Goal: Information Seeking & Learning: Check status

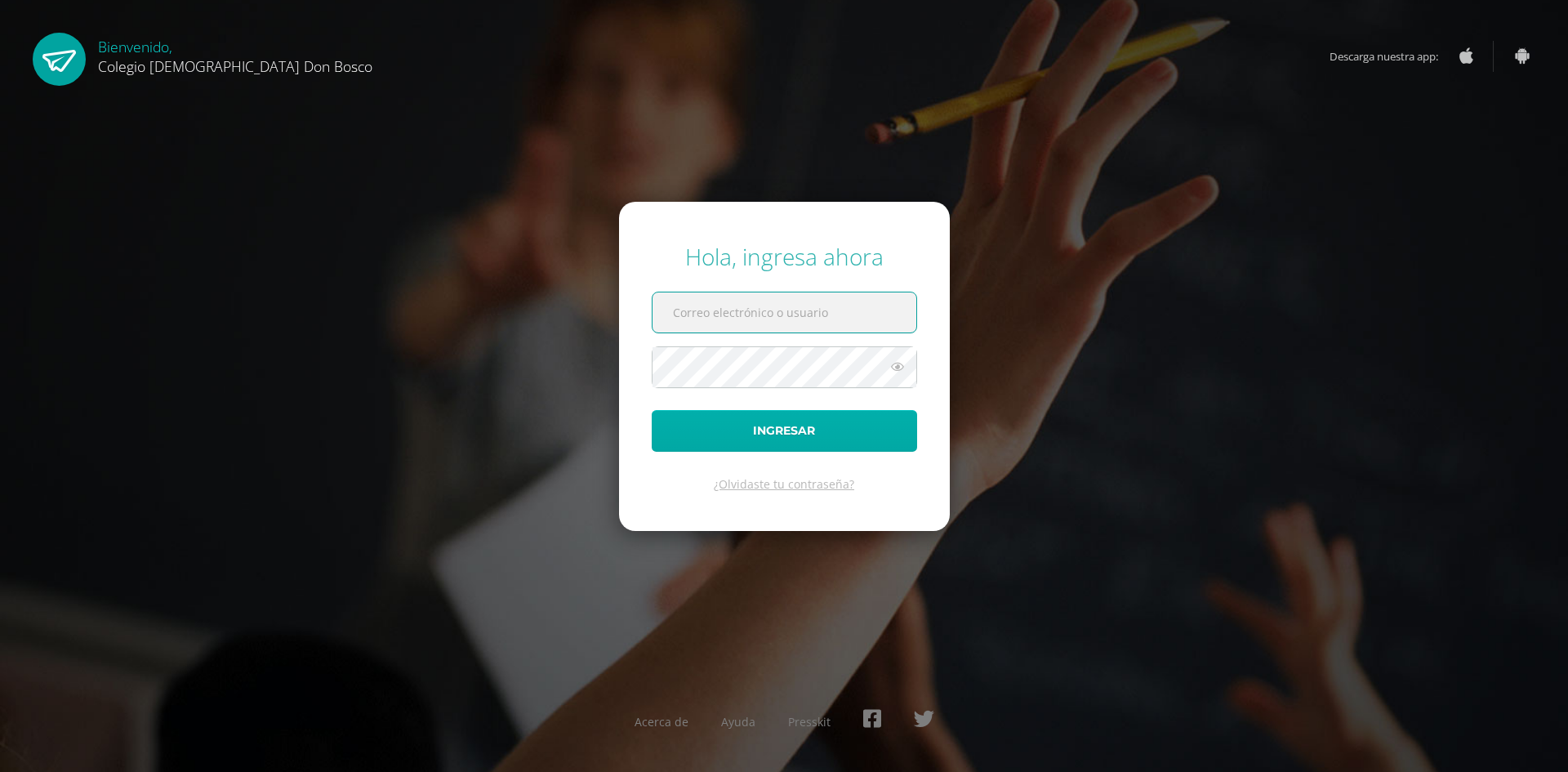
type input "edardon2911@gmail.com"
click at [817, 430] on button "Ingresar" at bounding box center [785, 431] width 265 height 42
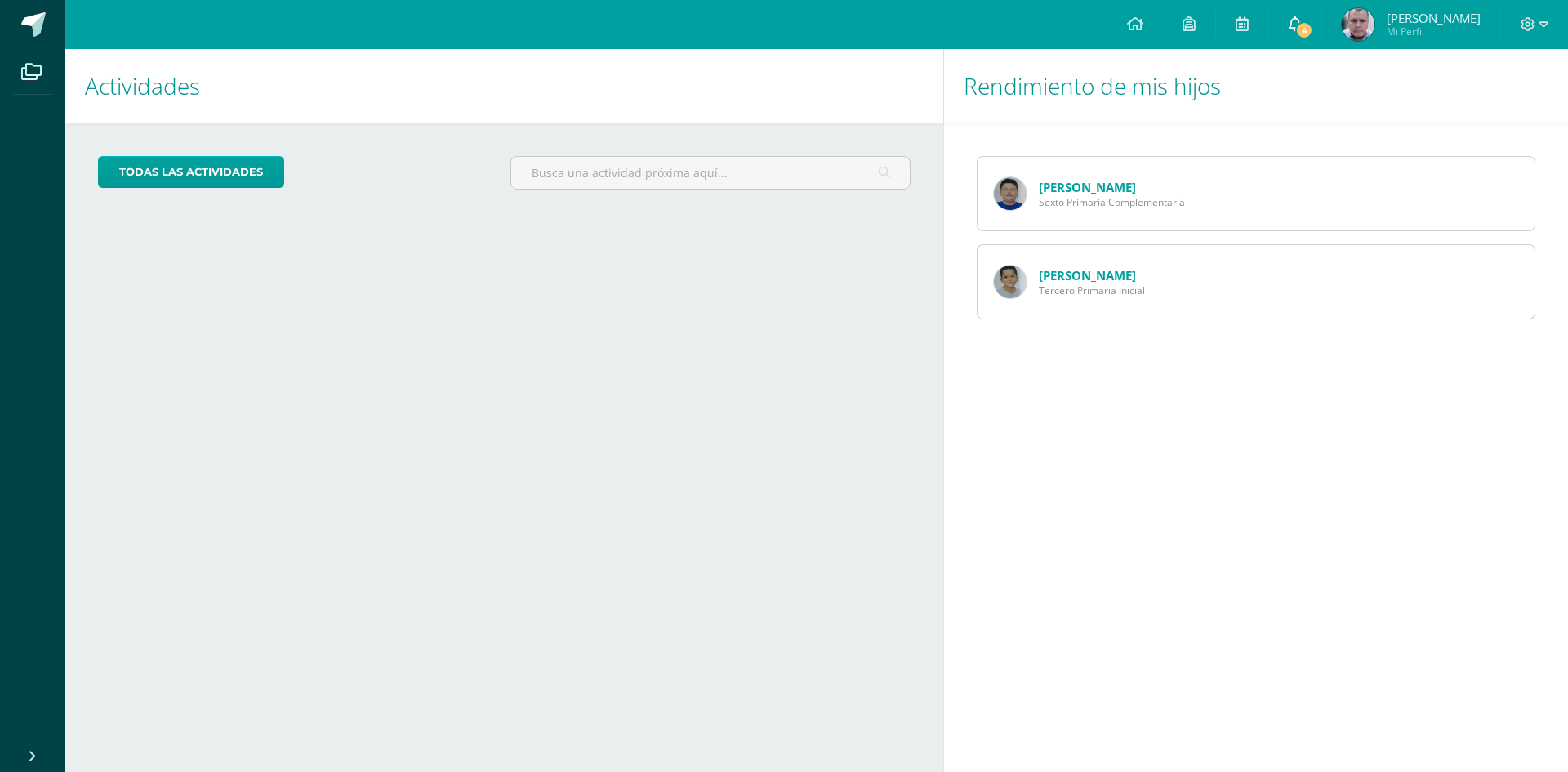
click at [1302, 27] on icon at bounding box center [1295, 23] width 13 height 15
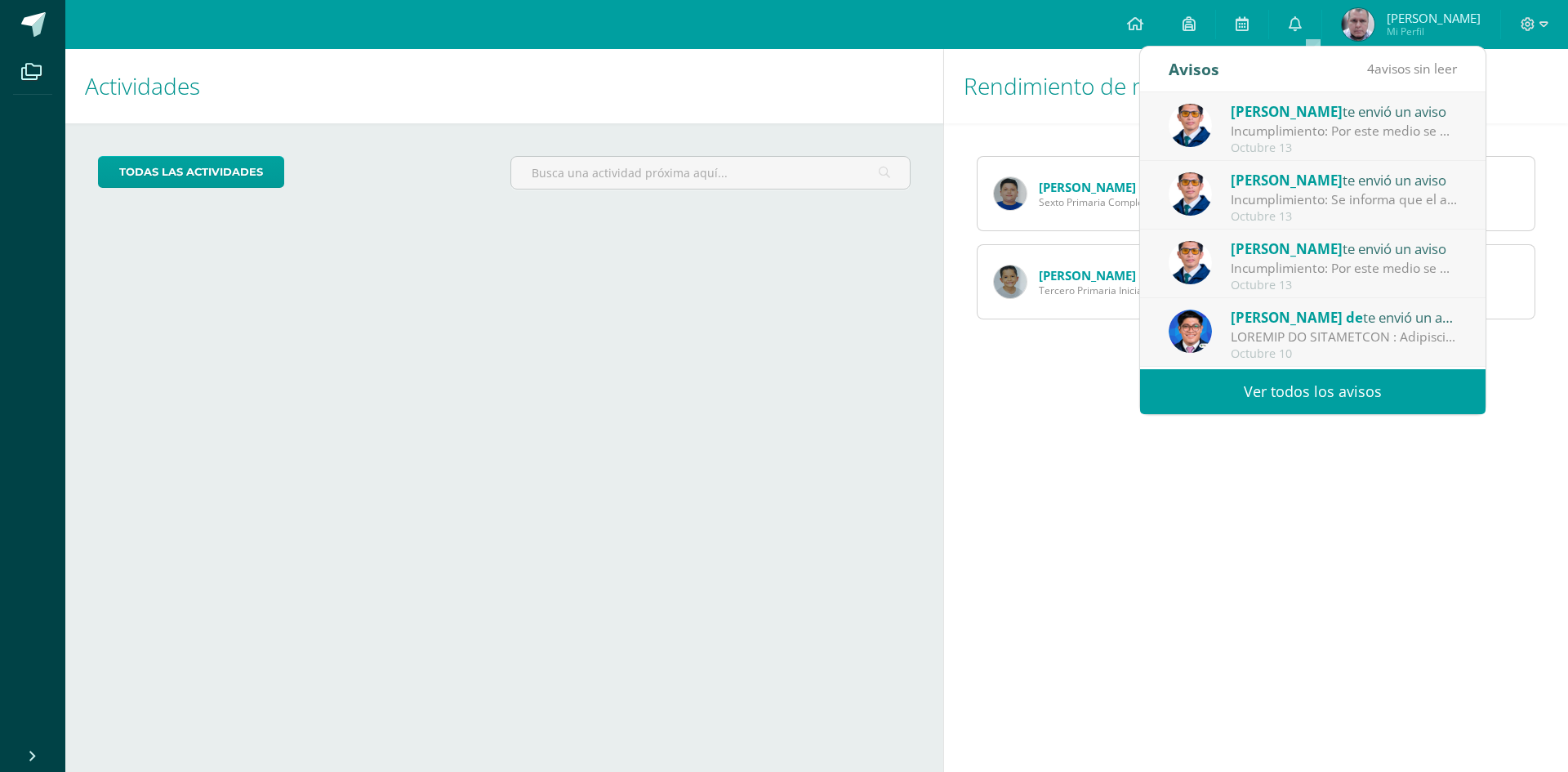
click at [1310, 385] on link "Ver todos los avisos" at bounding box center [1313, 391] width 346 height 45
click at [1329, 107] on span "Alejandro Zavala" at bounding box center [1286, 111] width 112 height 19
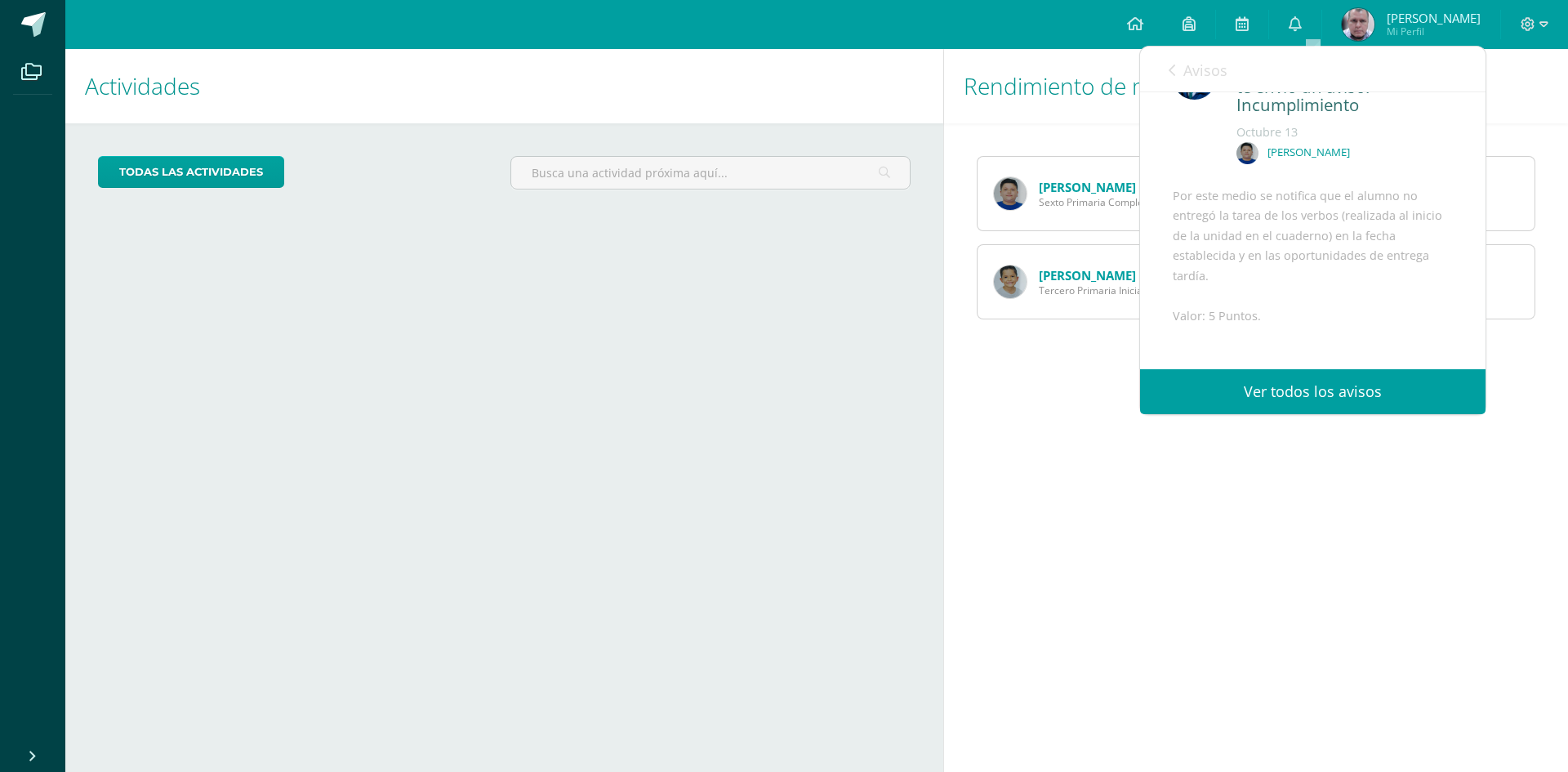
scroll to position [81, 0]
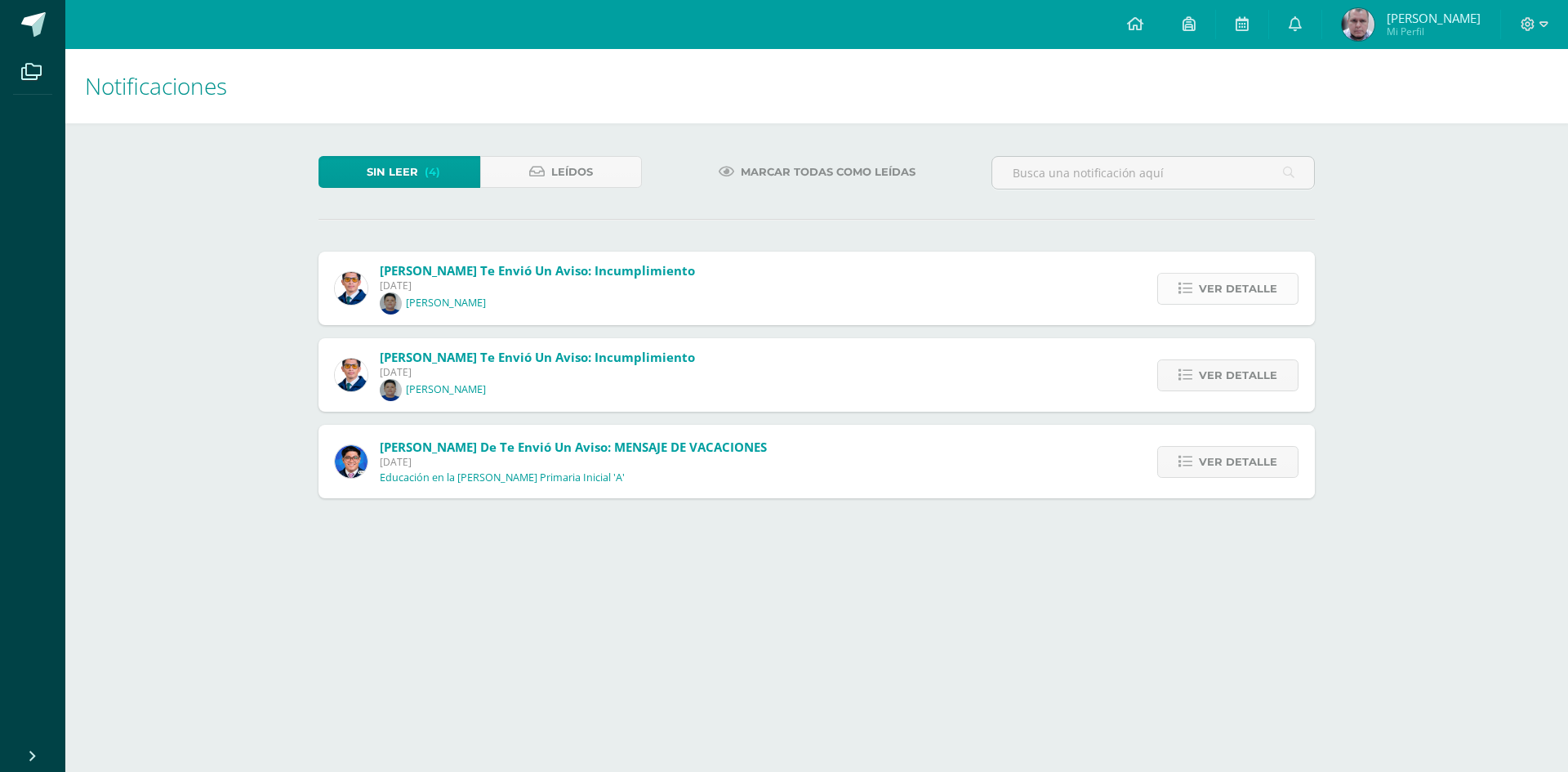
click at [1250, 291] on span "Ver detalle" at bounding box center [1238, 288] width 79 height 30
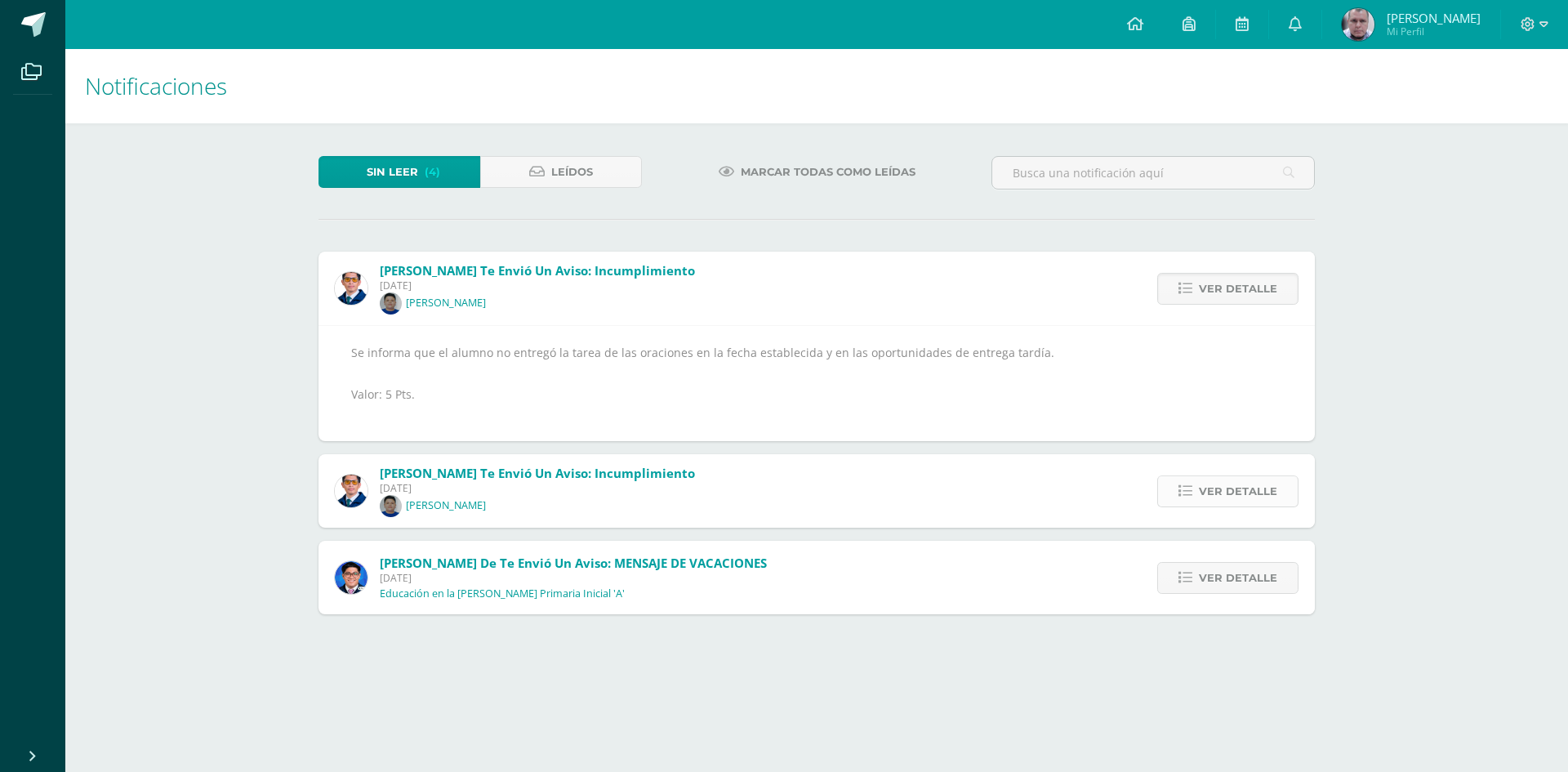
click at [1232, 490] on span "Ver detalle" at bounding box center [1238, 490] width 79 height 30
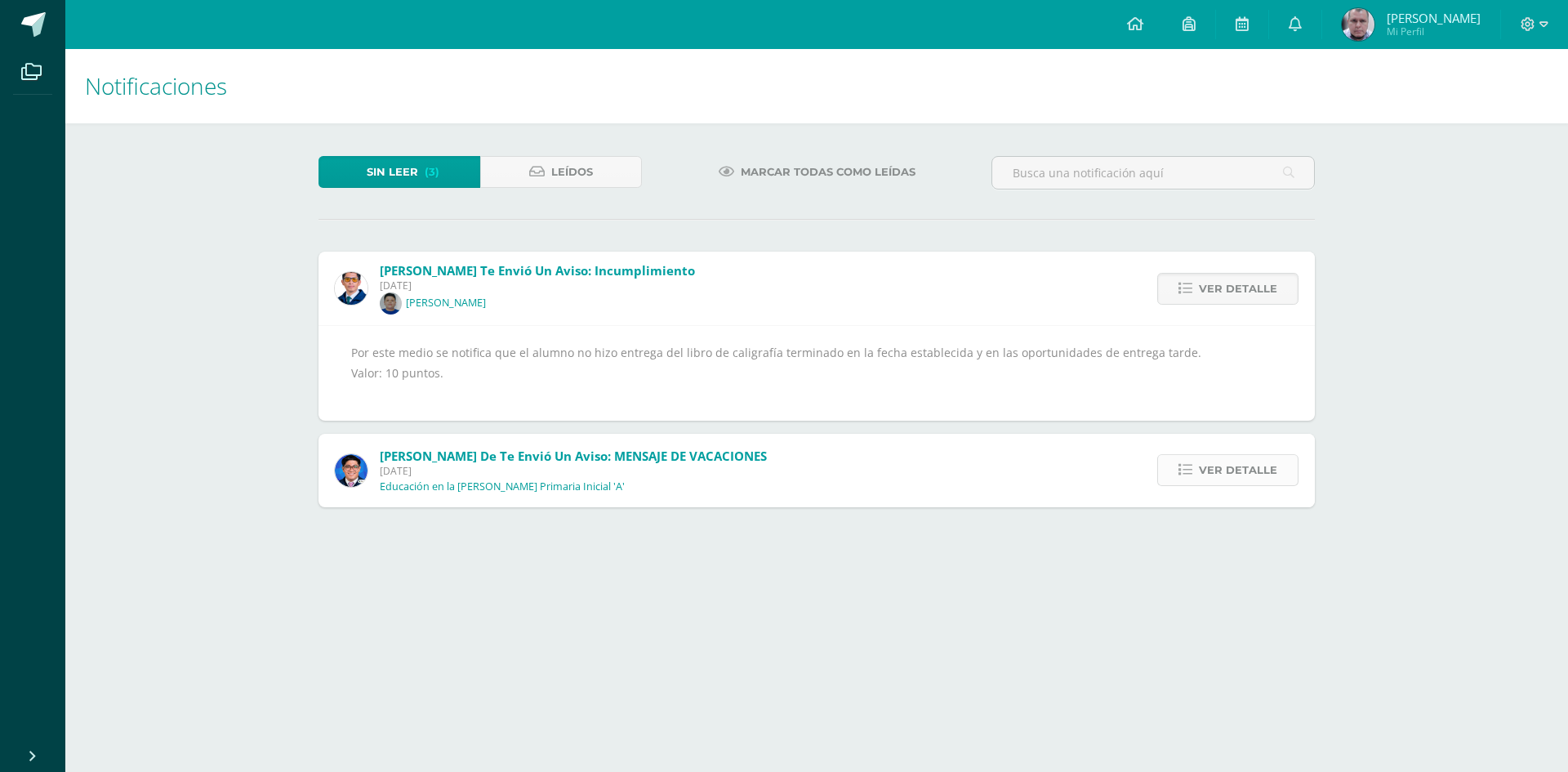
click at [1238, 473] on span "Ver detalle" at bounding box center [1238, 470] width 79 height 30
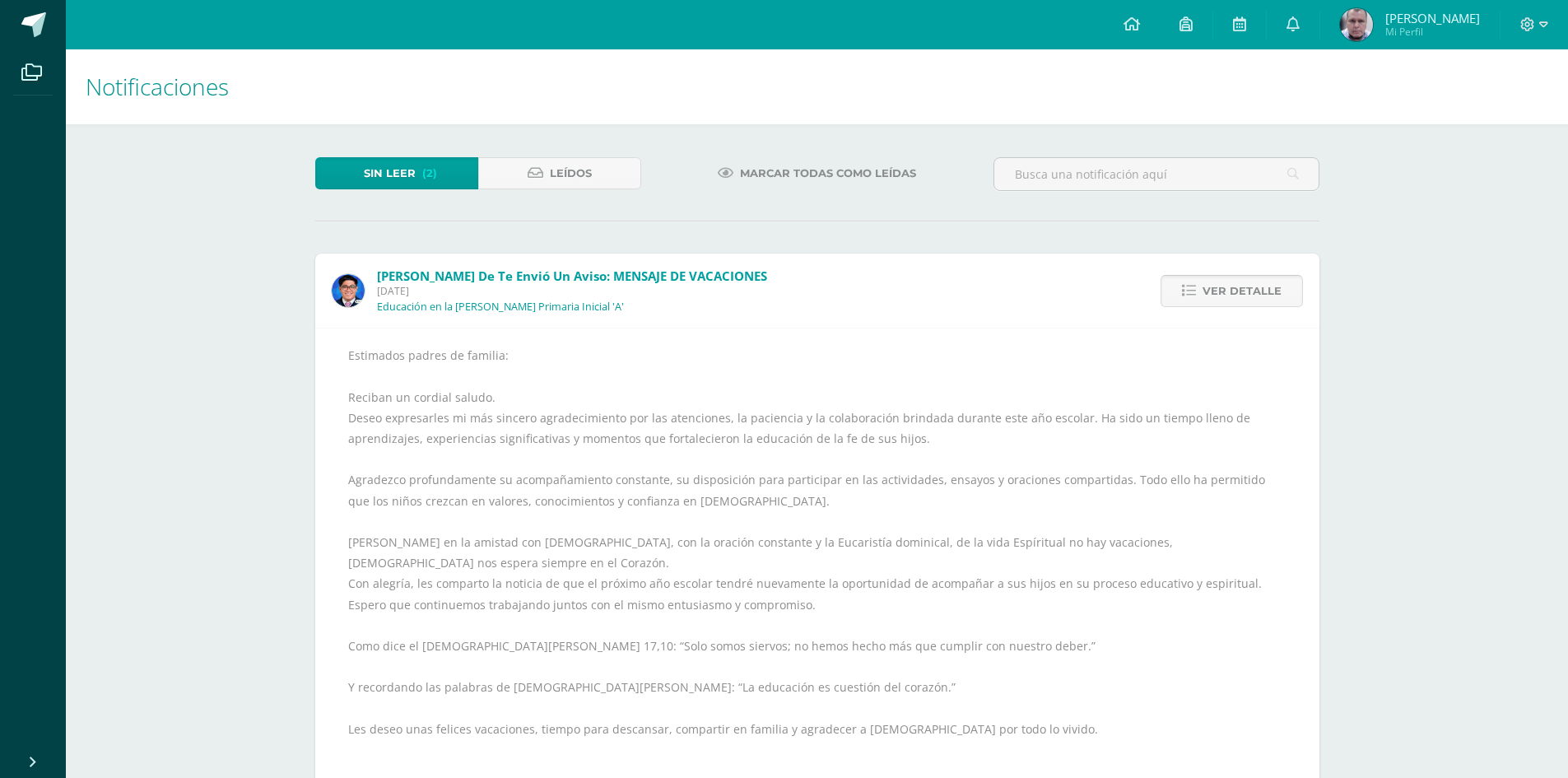
click at [1258, 279] on span "Ver detalle" at bounding box center [1242, 291] width 79 height 30
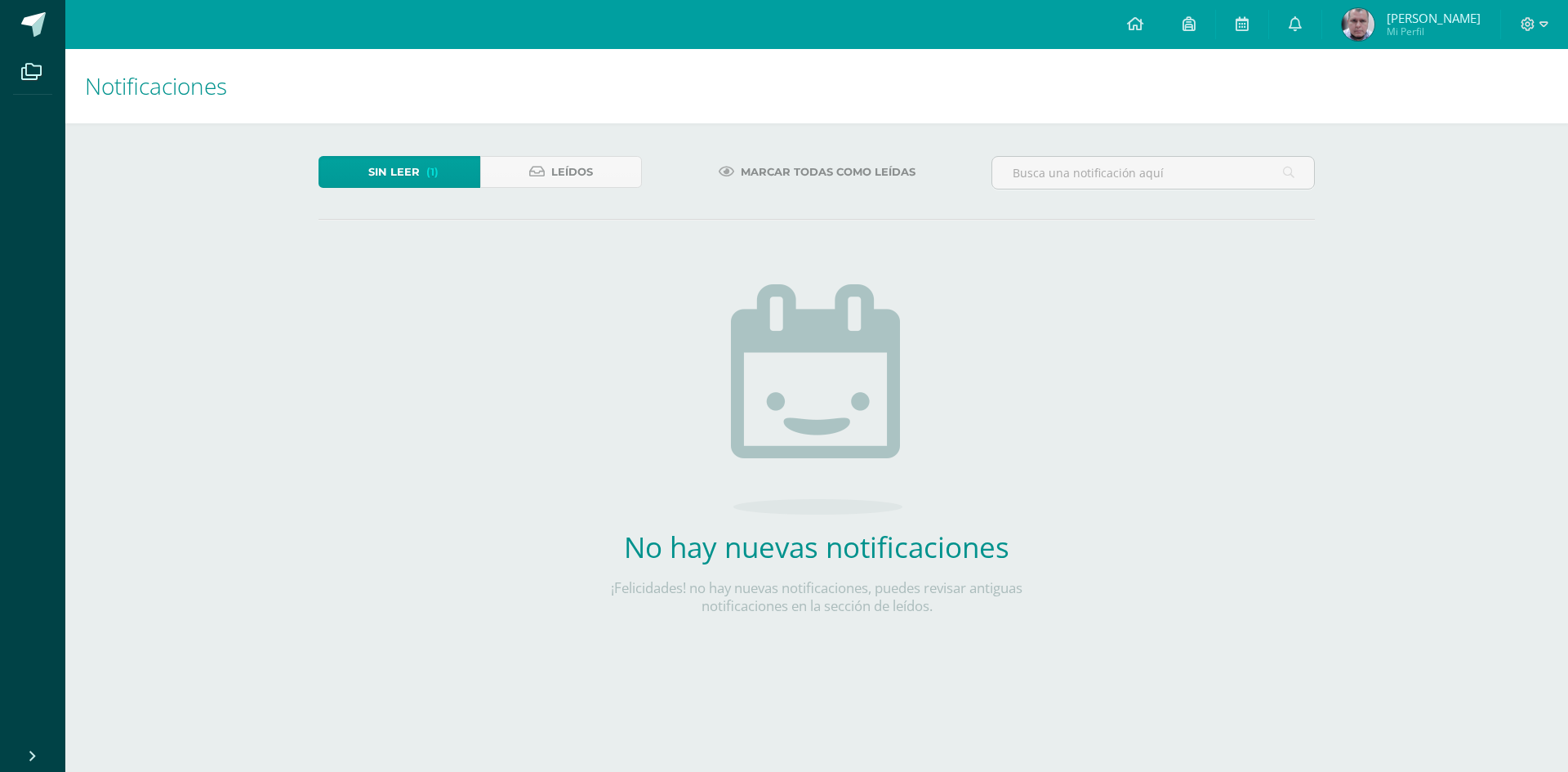
click at [453, 167] on link "Sin leer (1)" at bounding box center [399, 171] width 162 height 32
click at [1544, 20] on icon at bounding box center [1544, 24] width 9 height 15
click at [1494, 110] on span "Cerrar sesión" at bounding box center [1493, 111] width 74 height 15
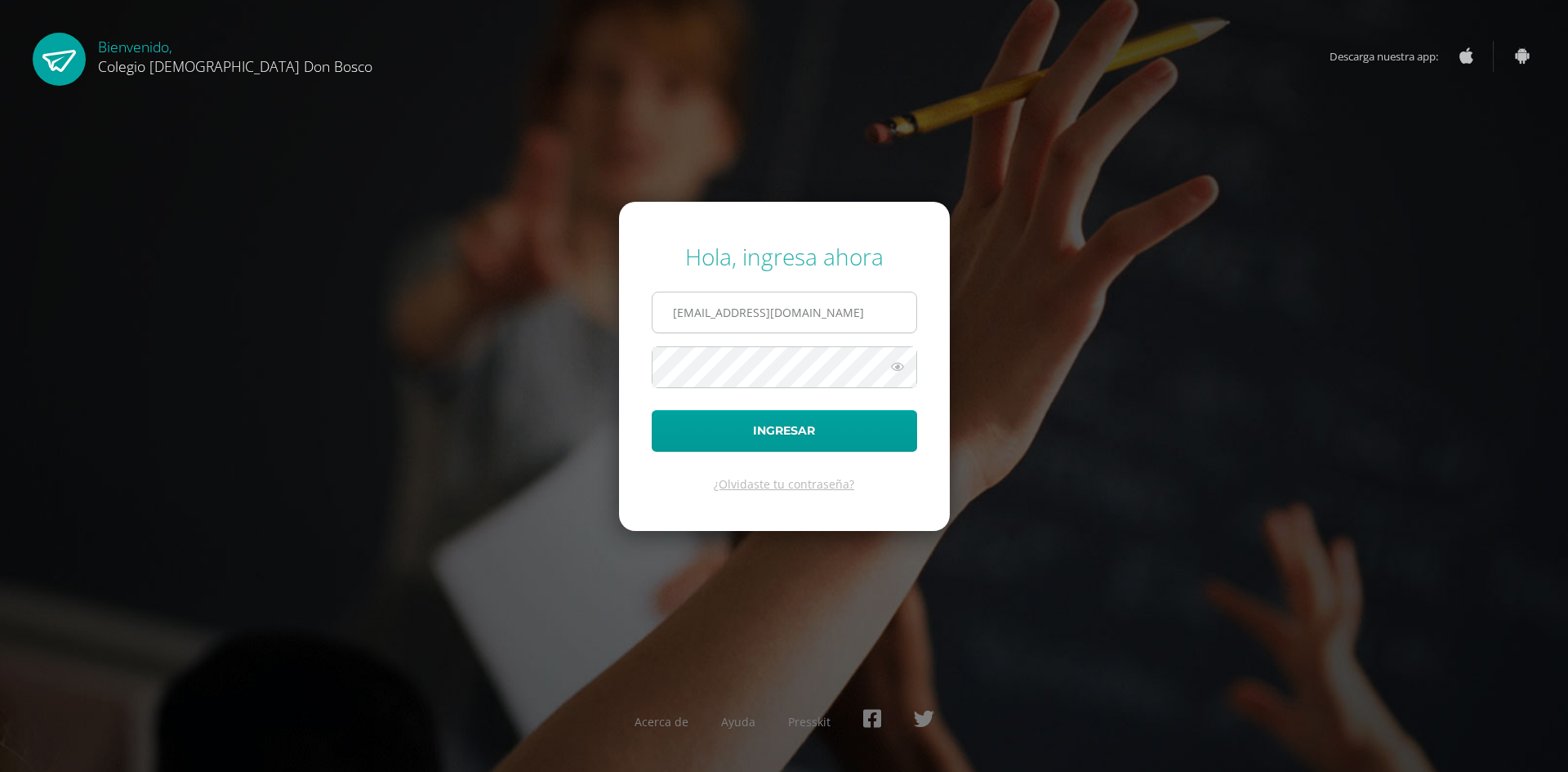
click at [769, 307] on input "[EMAIL_ADDRESS][DOMAIN_NAME]" at bounding box center [784, 312] width 264 height 40
click at [805, 318] on input "edardon2911@gmail.com" at bounding box center [784, 312] width 264 height 40
type input "fdardondb24@gmail.com"
click at [804, 428] on button "Ingresar" at bounding box center [785, 431] width 265 height 42
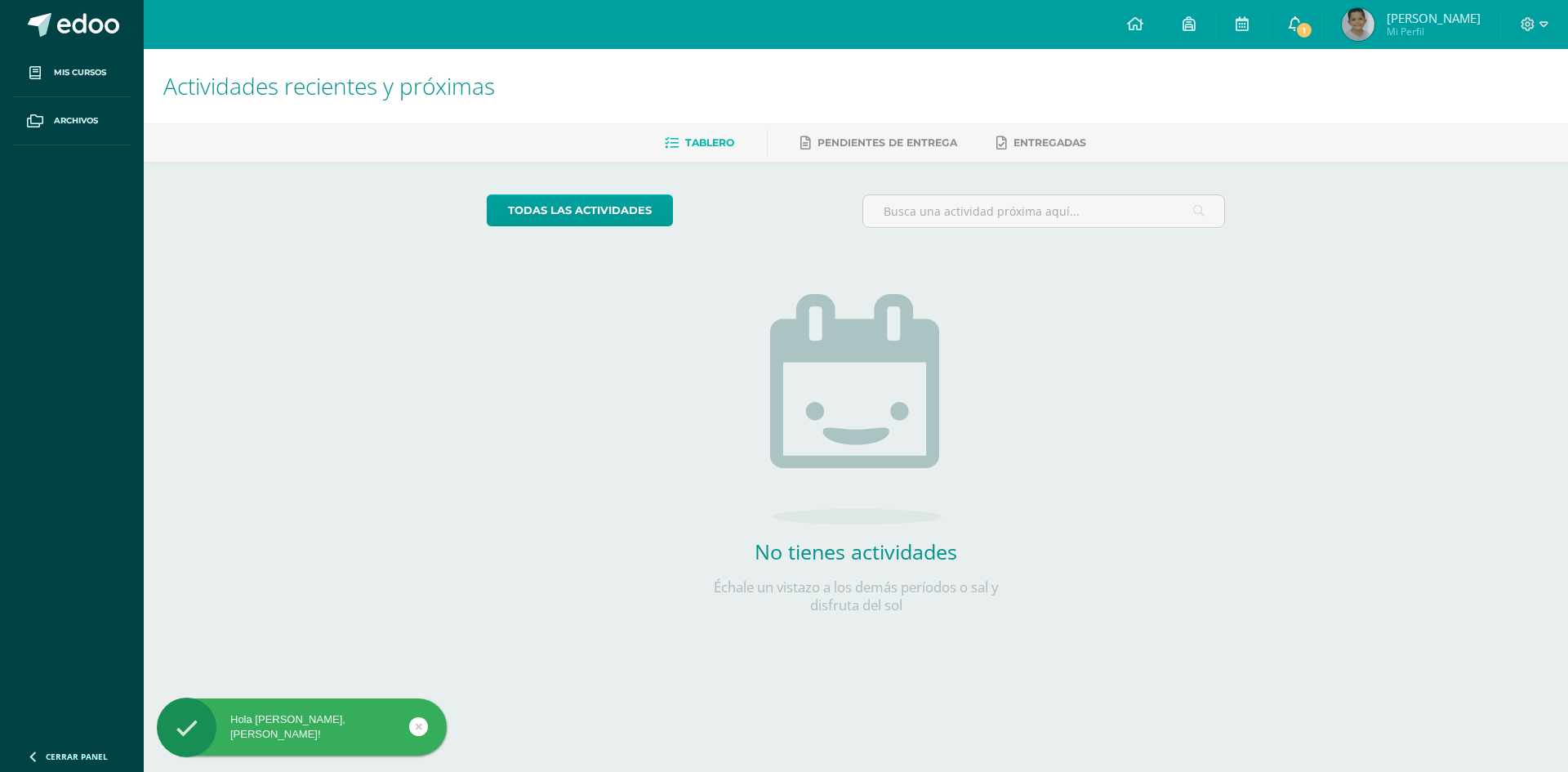
click at [1307, 30] on span "1" at bounding box center [1304, 30] width 18 height 18
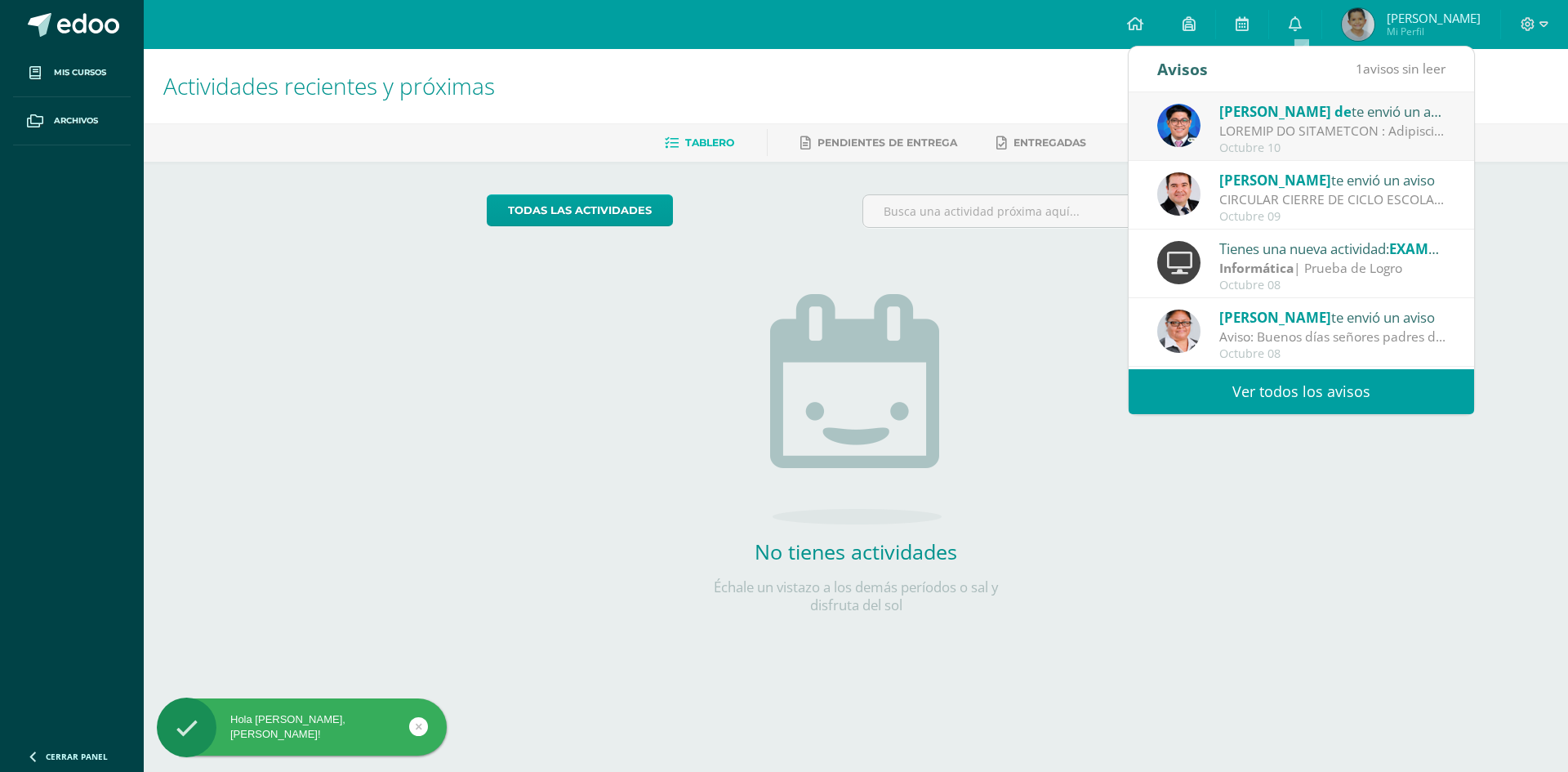
click at [1295, 119] on div "[PERSON_NAME] de te envió un aviso" at bounding box center [1333, 110] width 227 height 21
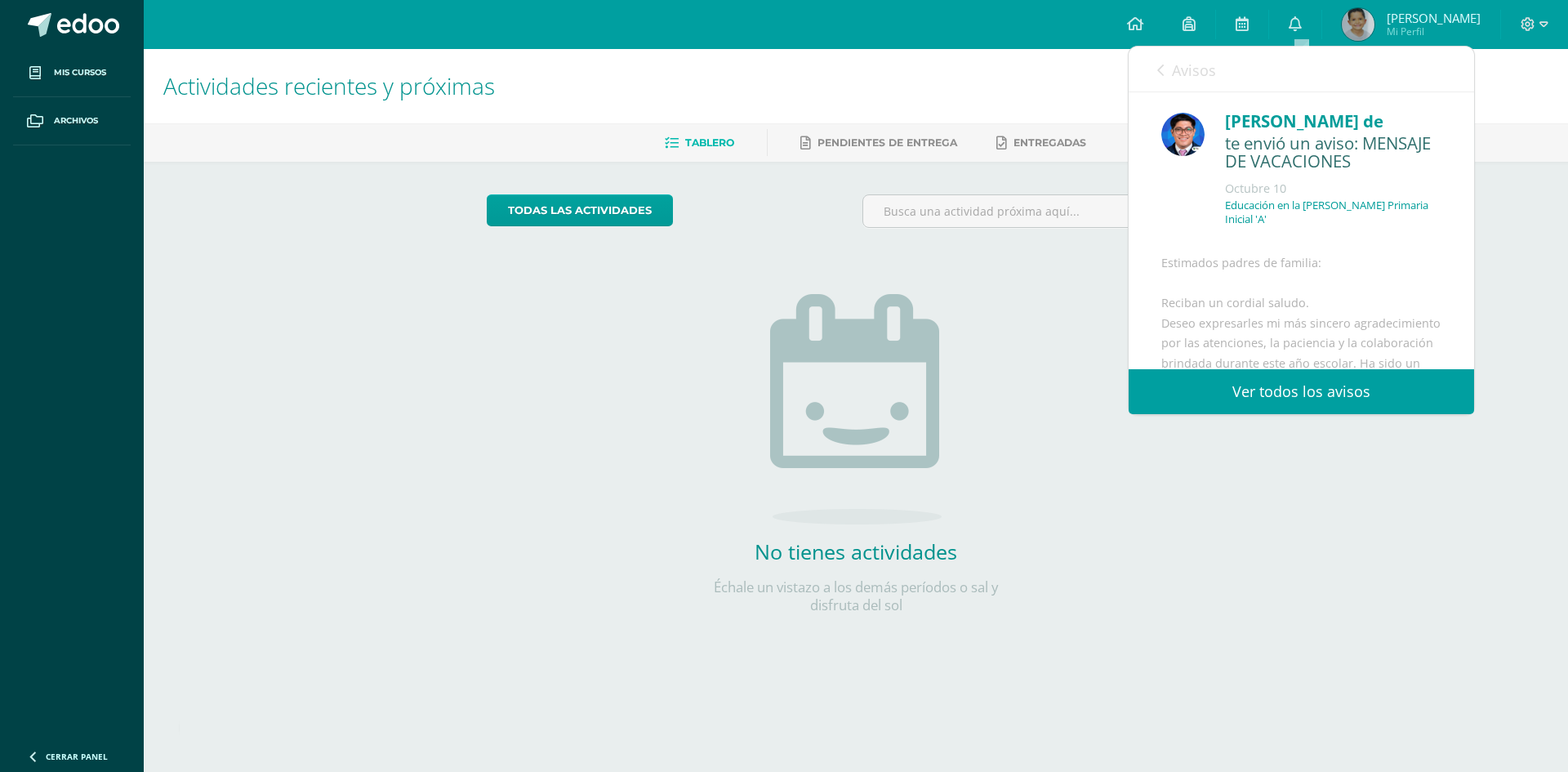
click at [1312, 401] on link "Ver todos los avisos" at bounding box center [1302, 391] width 346 height 45
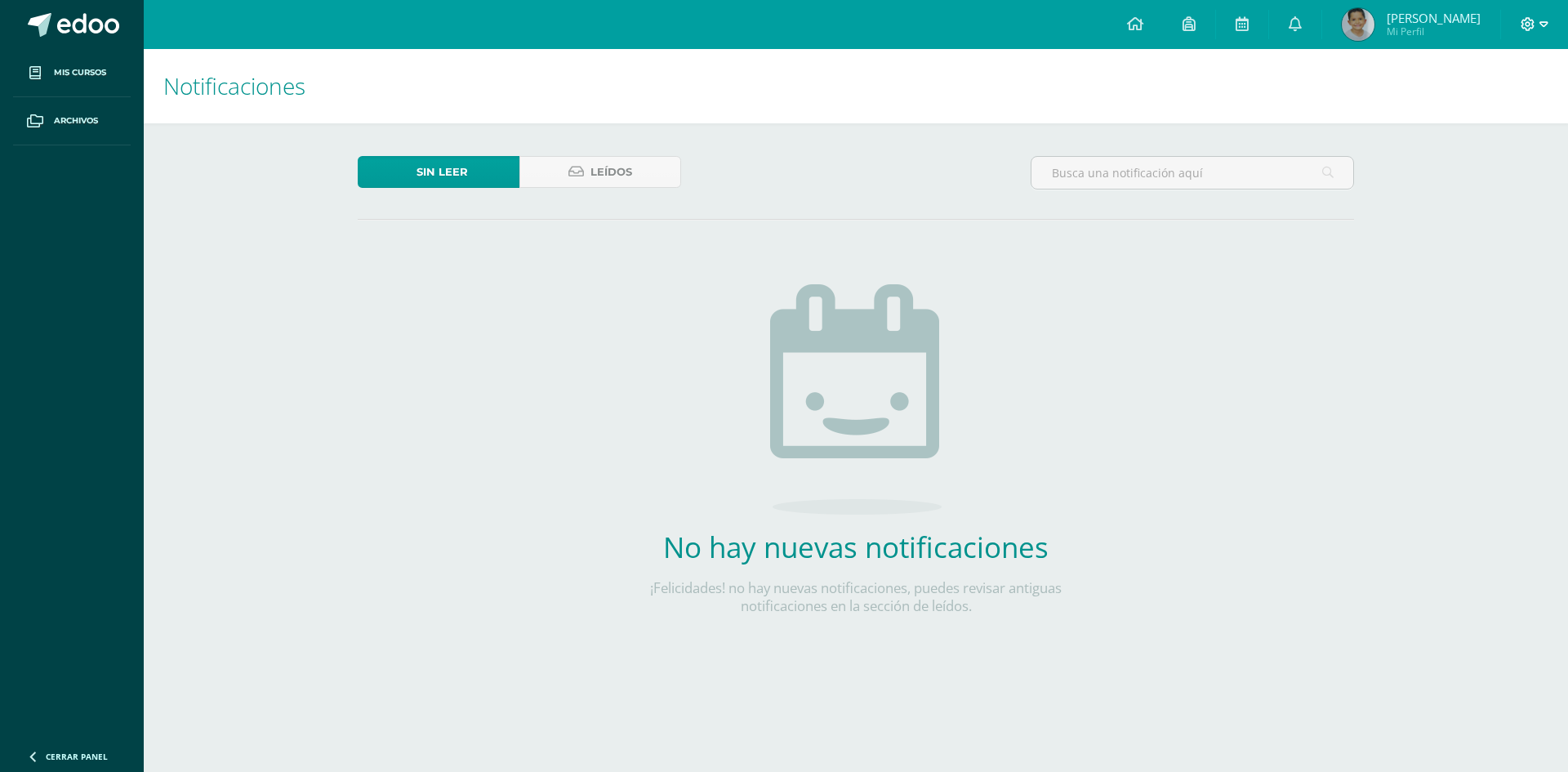
click at [1546, 21] on icon at bounding box center [1544, 24] width 9 height 15
click at [1513, 97] on link "Configuración" at bounding box center [1484, 88] width 129 height 24
click at [1512, 102] on link "Cerrar sesión" at bounding box center [1484, 111] width 129 height 24
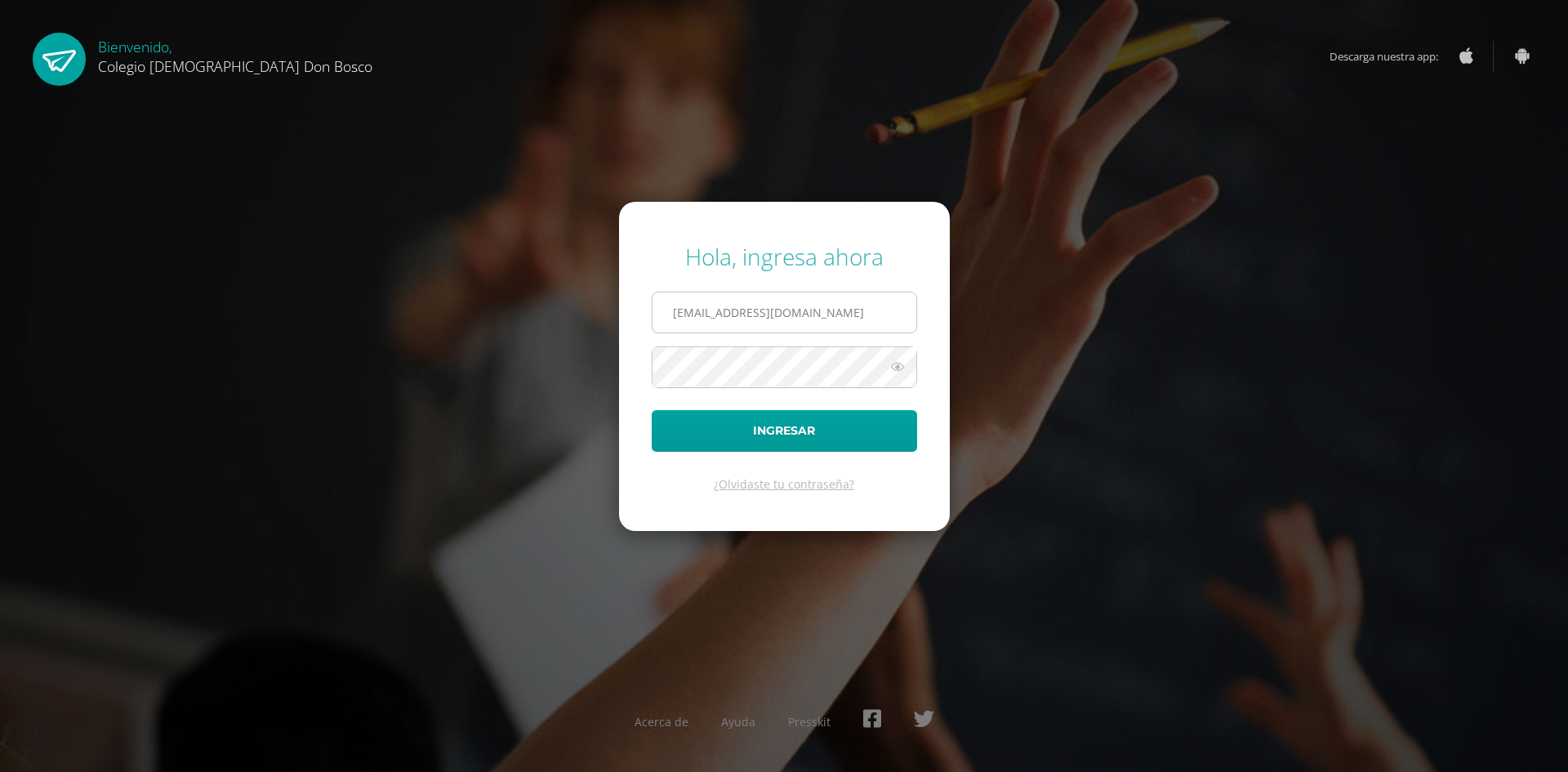
click at [831, 311] on input "fdardondb24@gmail.com" at bounding box center [784, 312] width 264 height 40
type input "jdardondb24@gmail.com"
click at [804, 430] on button "Ingresar" at bounding box center [785, 431] width 265 height 42
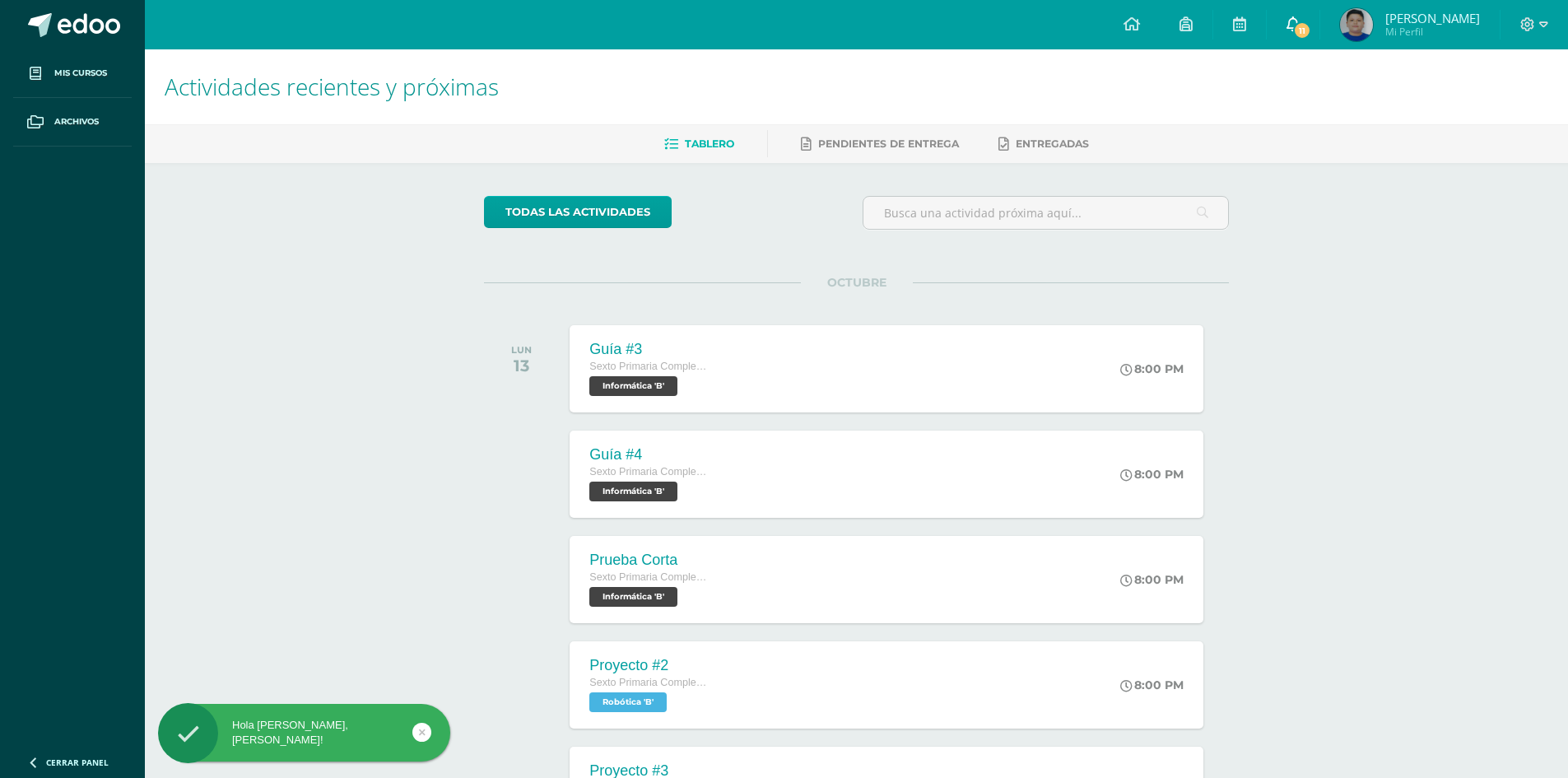
click at [1320, 20] on link "11" at bounding box center [1293, 24] width 53 height 49
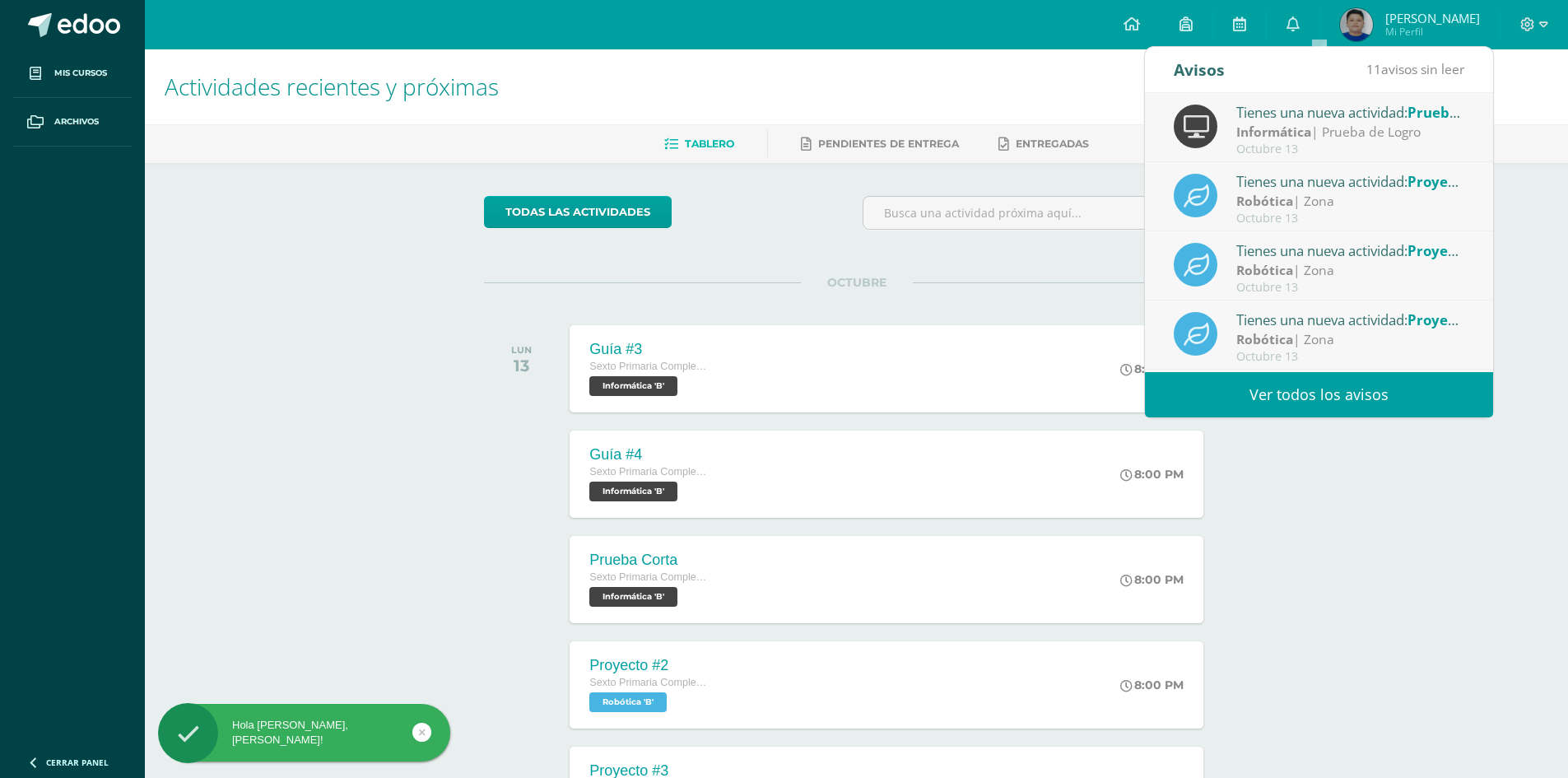
click at [1324, 403] on link "Ver todos los avisos" at bounding box center [1319, 394] width 348 height 45
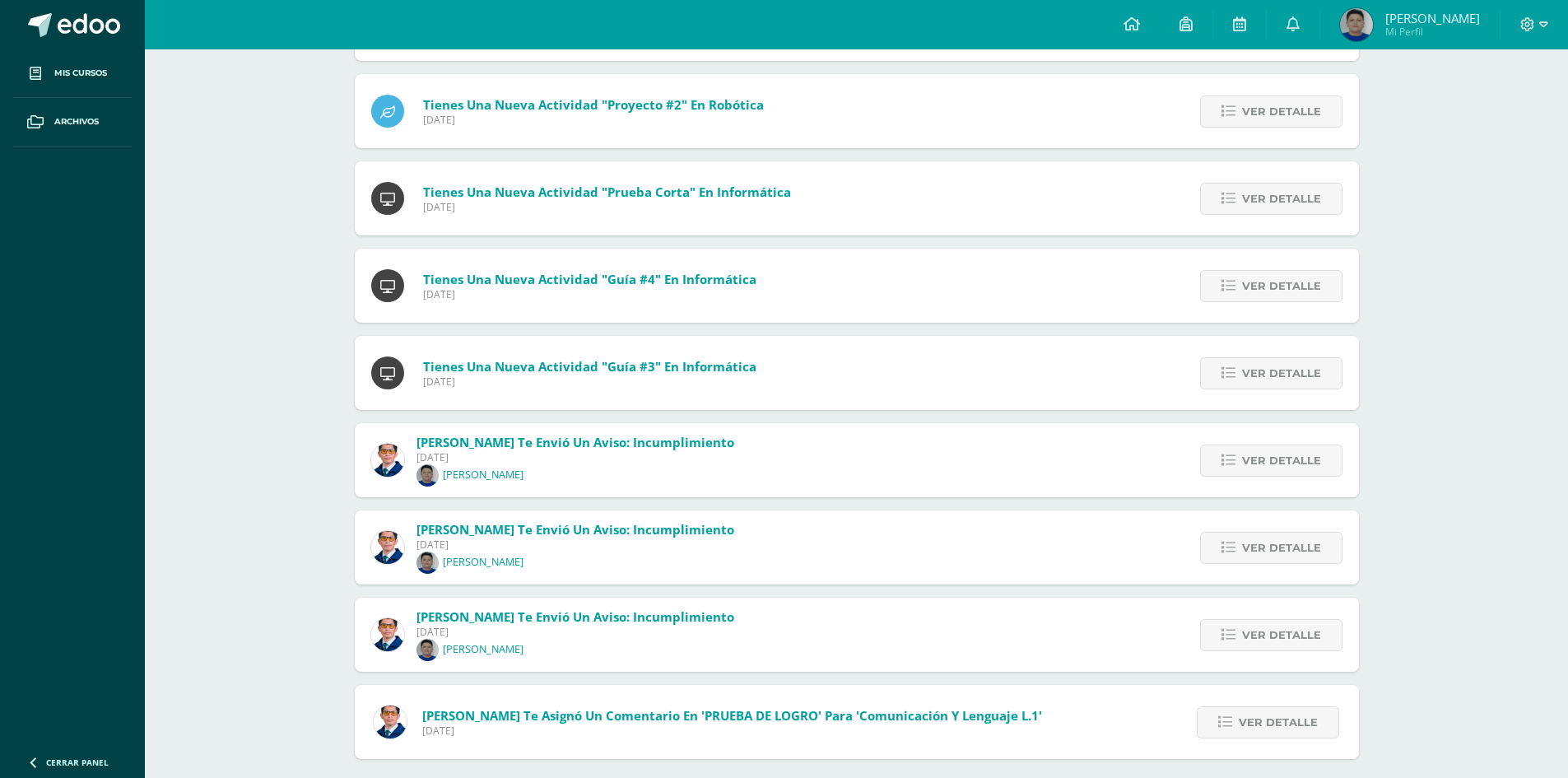
scroll to position [455, 0]
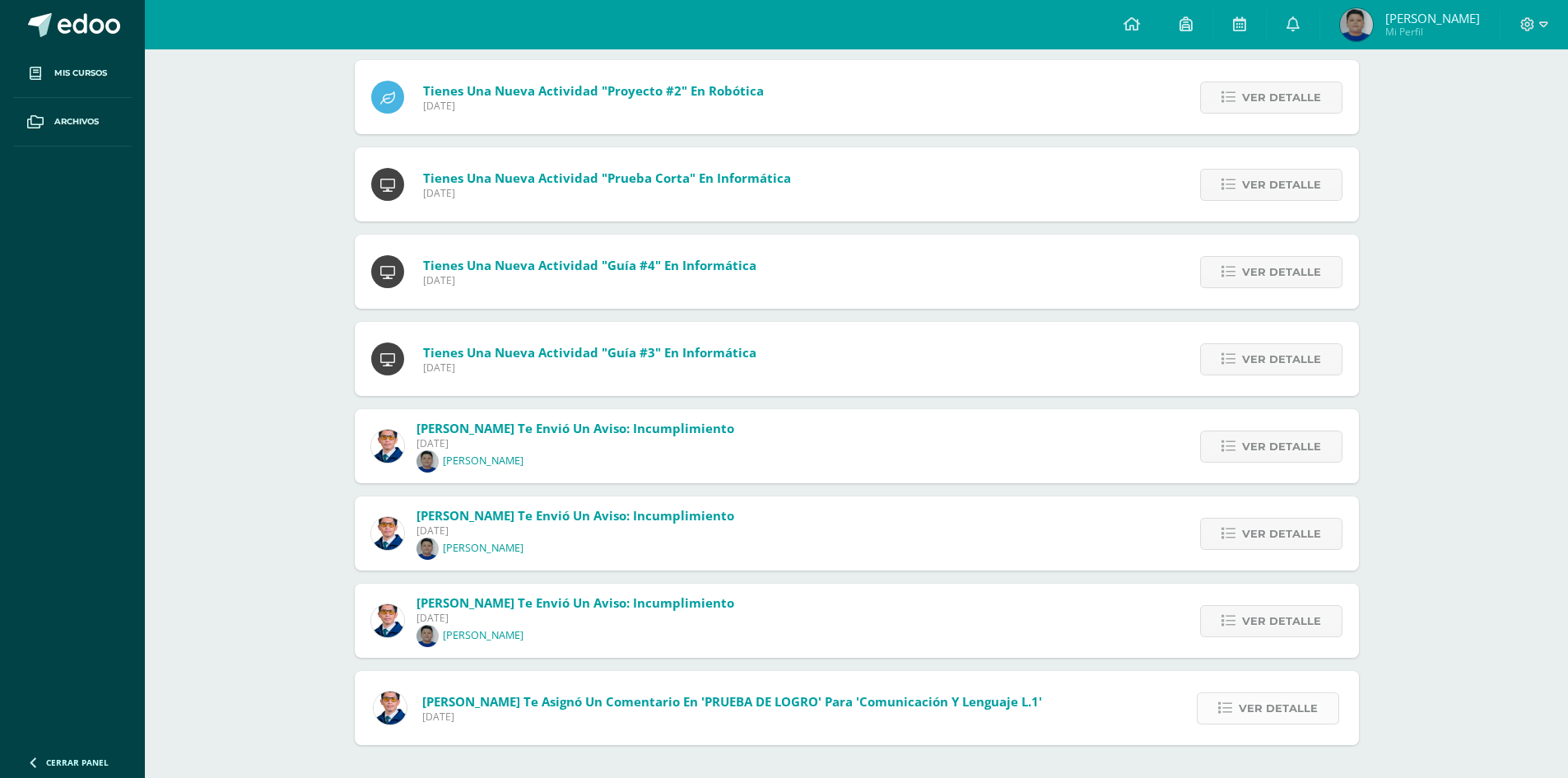
click at [1258, 705] on span "Ver detalle" at bounding box center [1278, 707] width 79 height 30
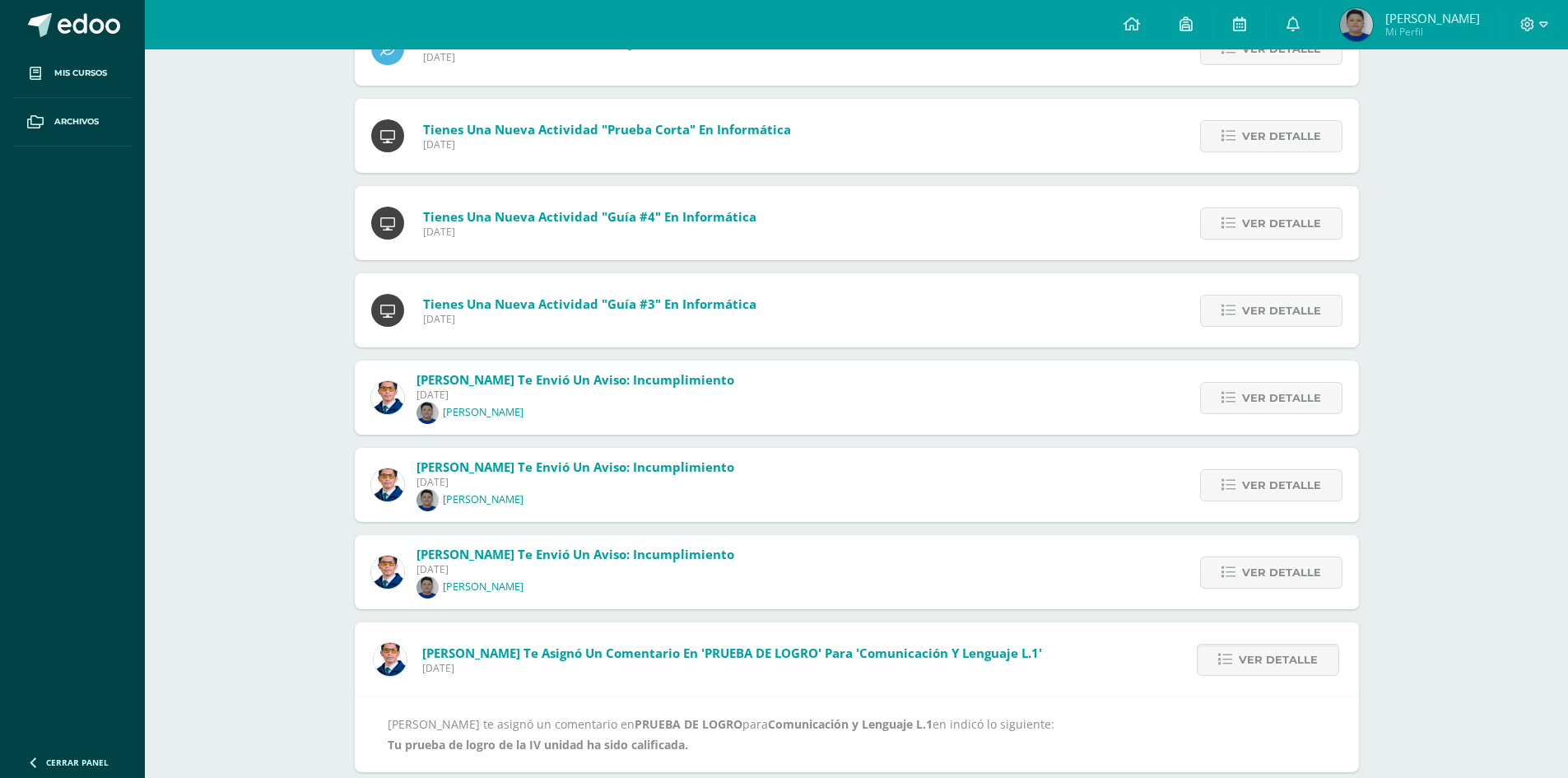
scroll to position [530, 0]
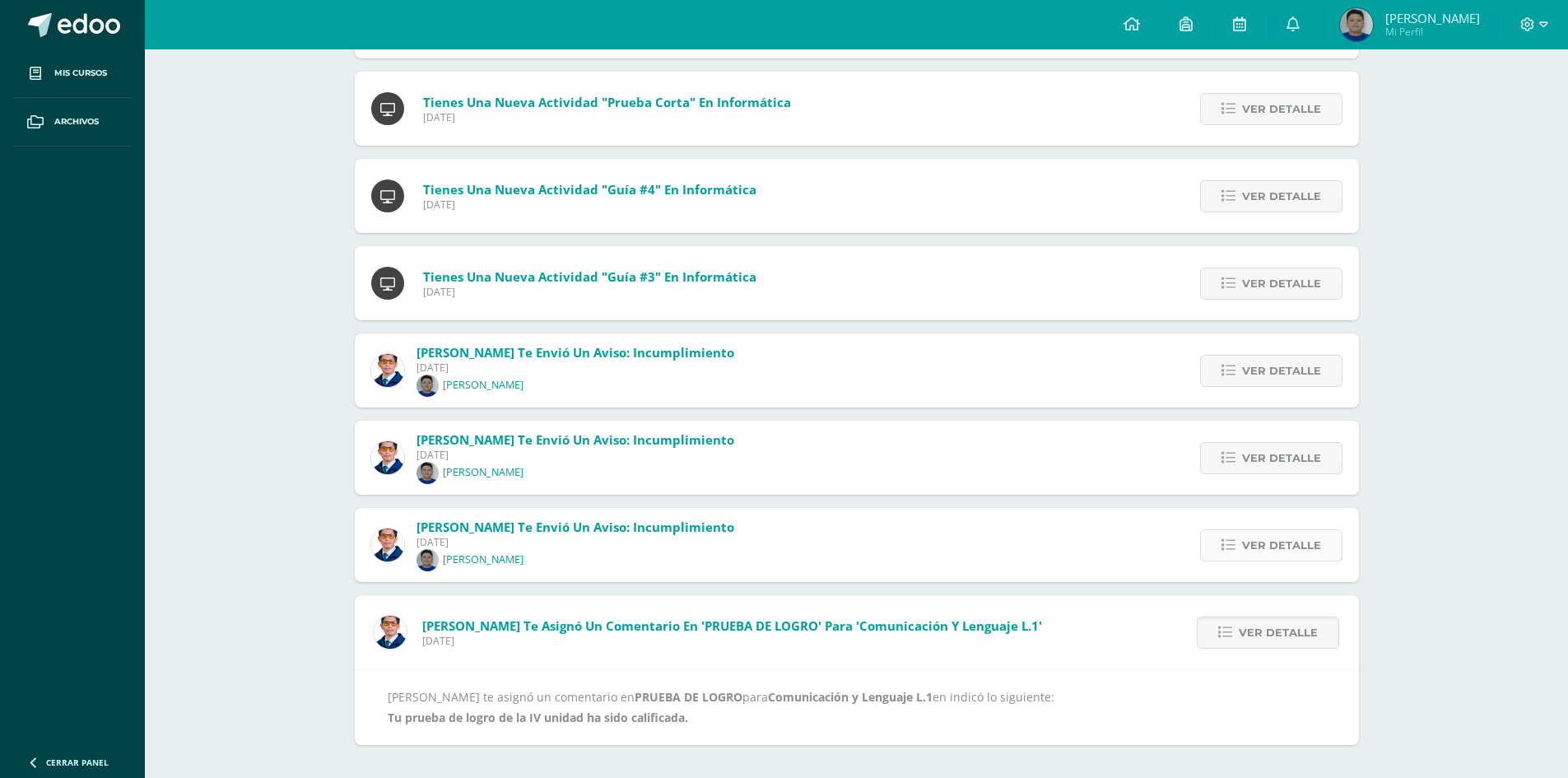
click at [1277, 543] on span "Ver detalle" at bounding box center [1282, 545] width 79 height 30
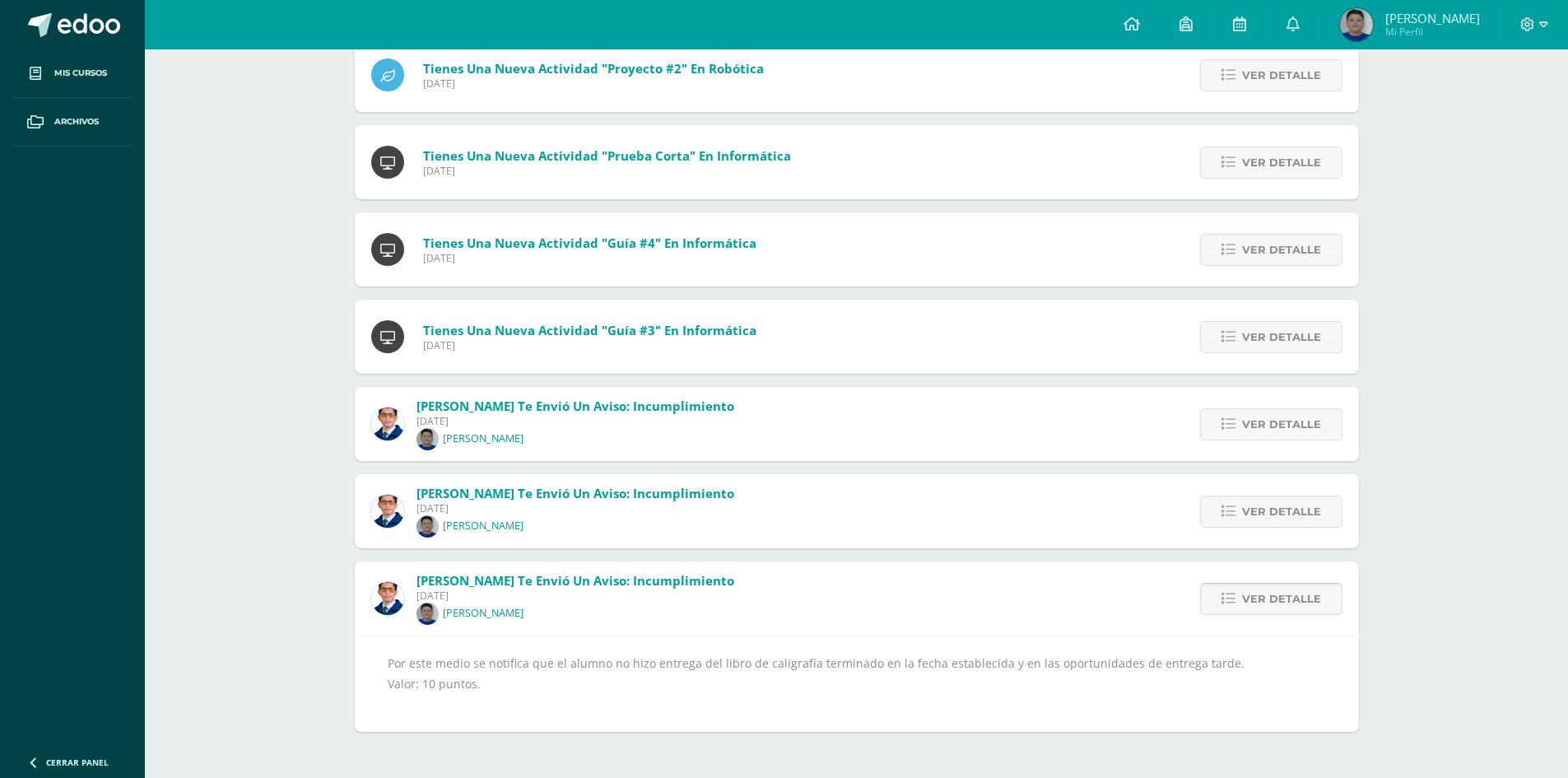
scroll to position [464, 0]
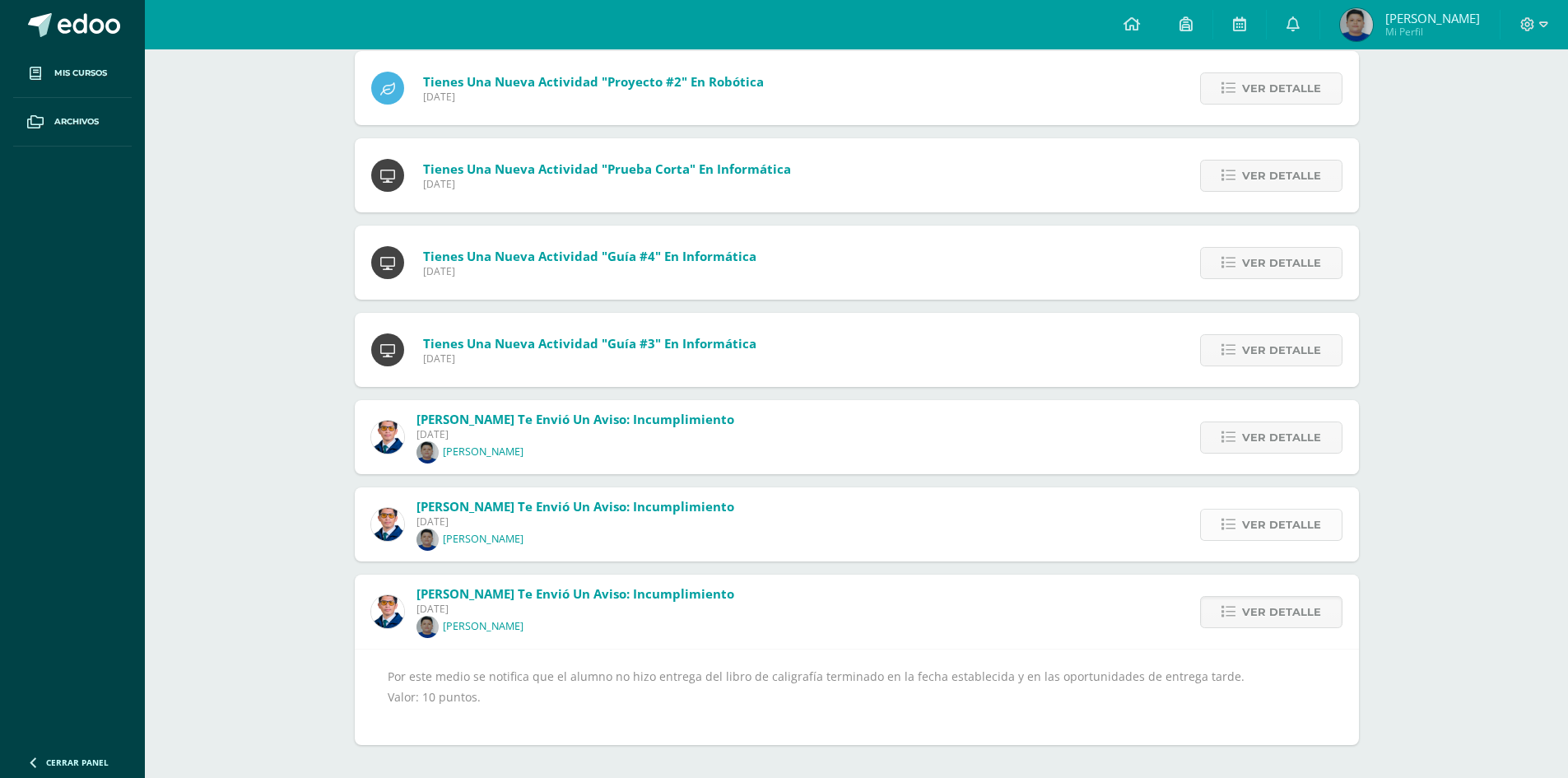
click at [1280, 517] on span "Ver detalle" at bounding box center [1282, 524] width 79 height 30
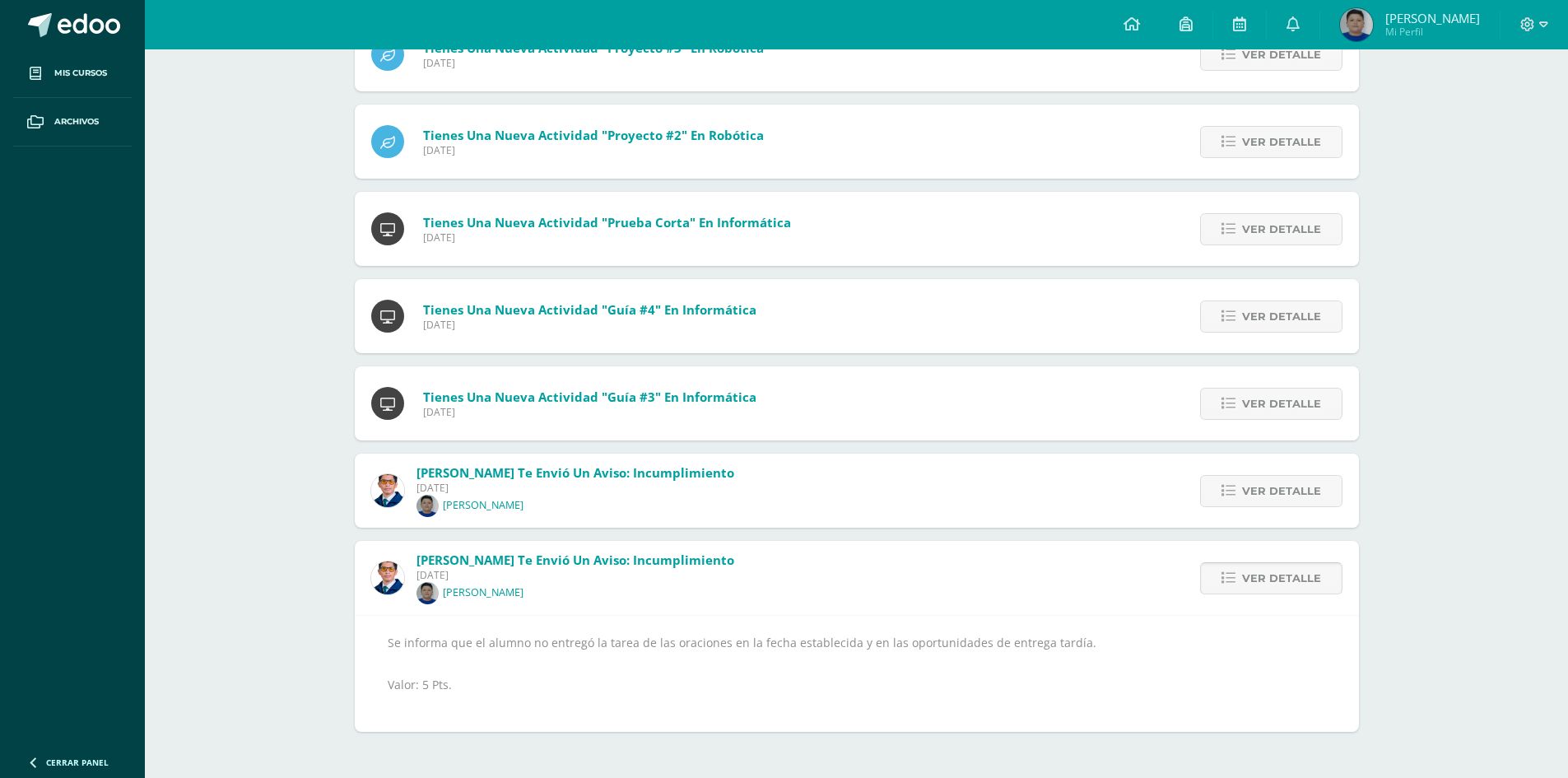
scroll to position [398, 0]
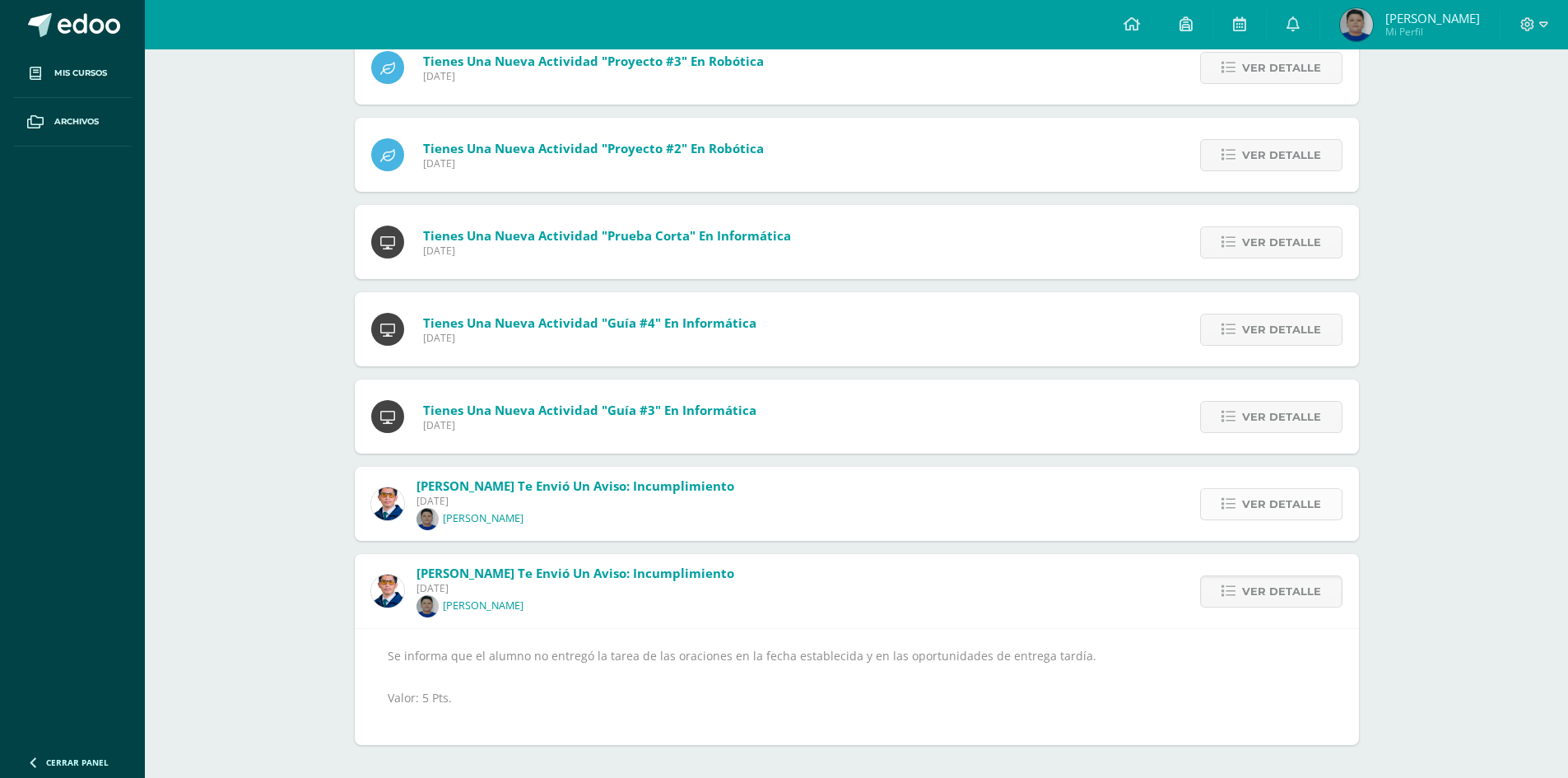
click at [1286, 493] on span "Ver detalle" at bounding box center [1282, 504] width 79 height 30
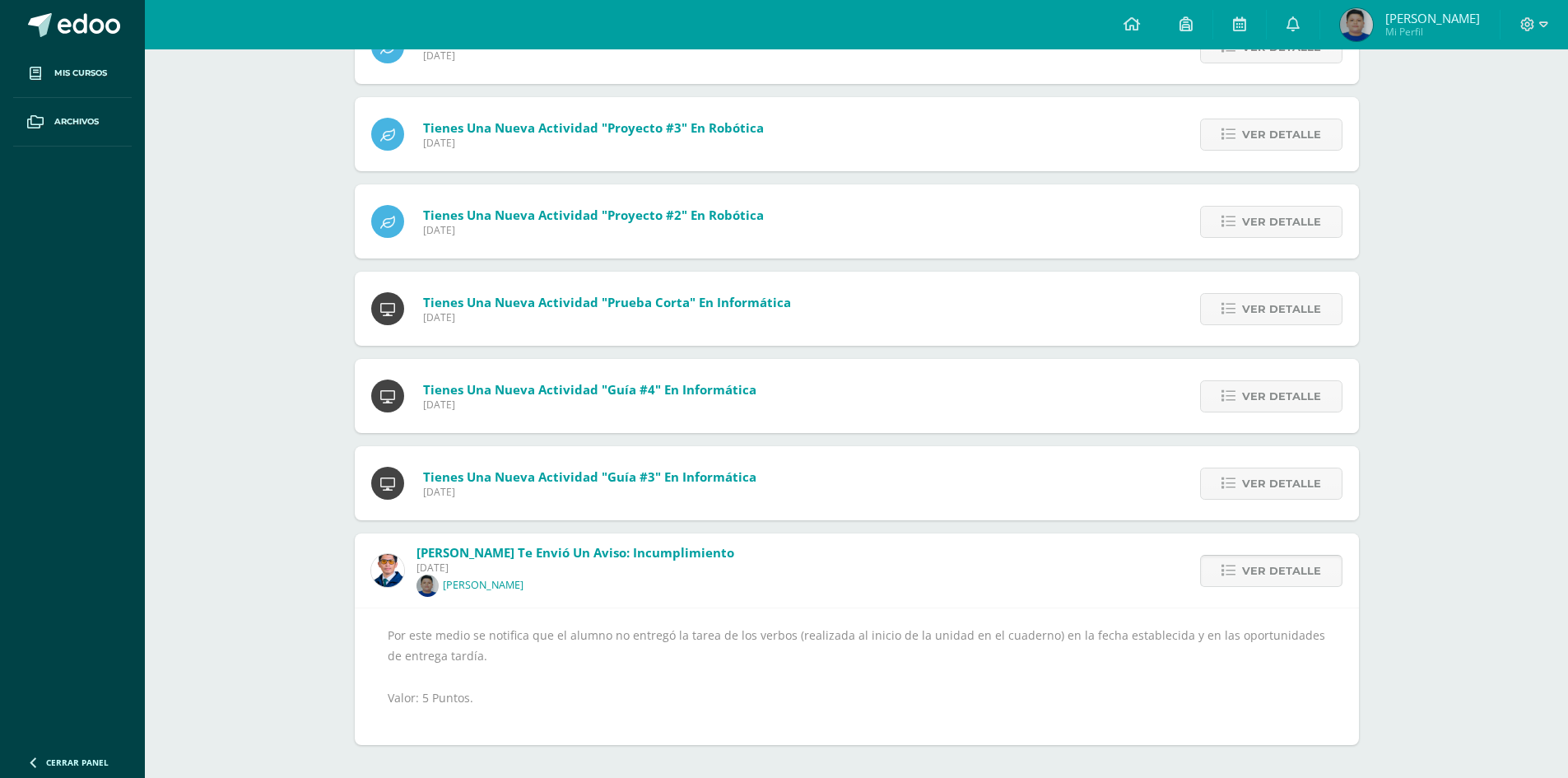
scroll to position [331, 0]
click at [1286, 493] on span "Ver detalle" at bounding box center [1282, 483] width 79 height 30
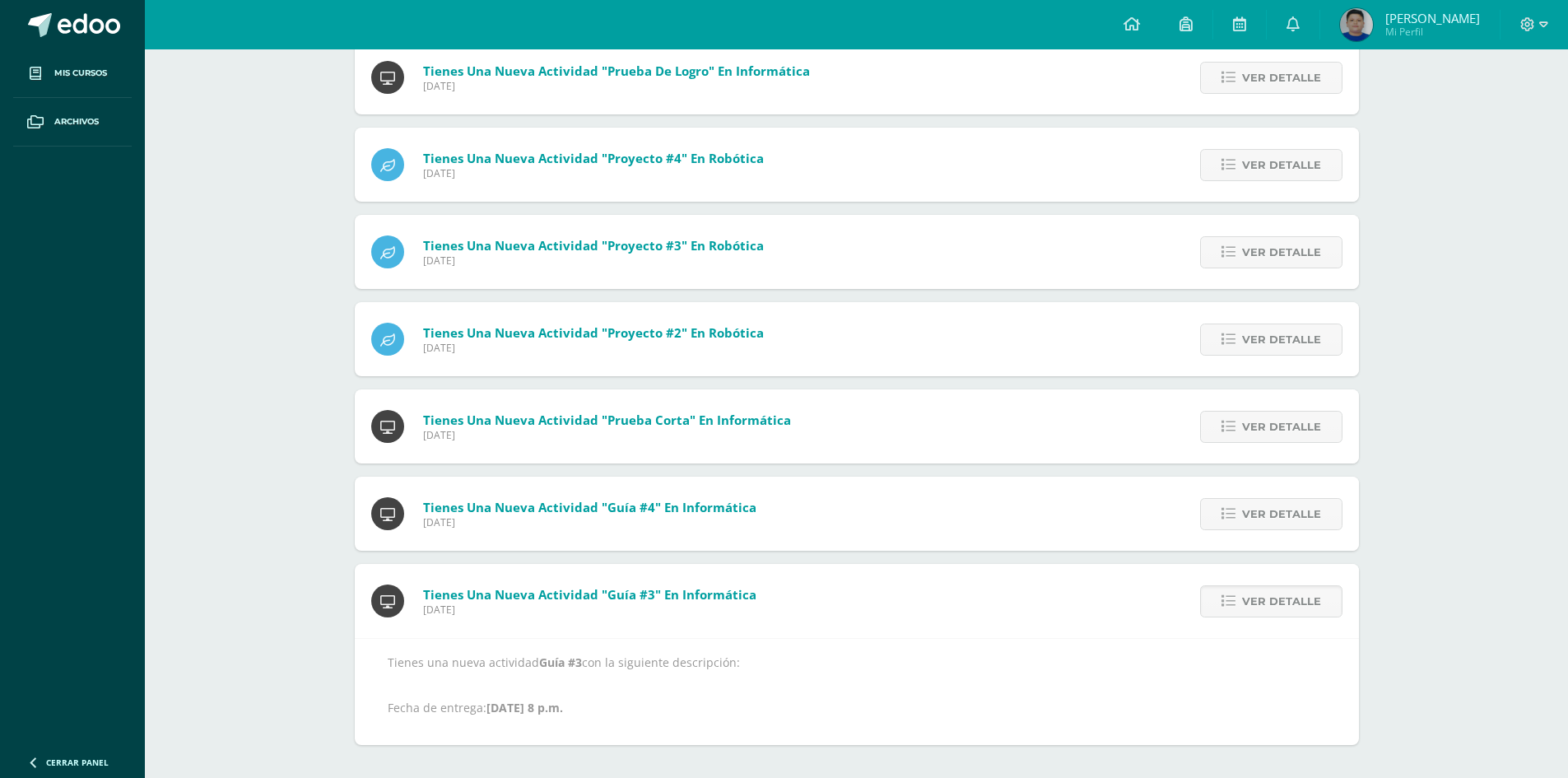
scroll to position [213, 0]
click at [1289, 510] on span "Ver detalle" at bounding box center [1282, 513] width 79 height 30
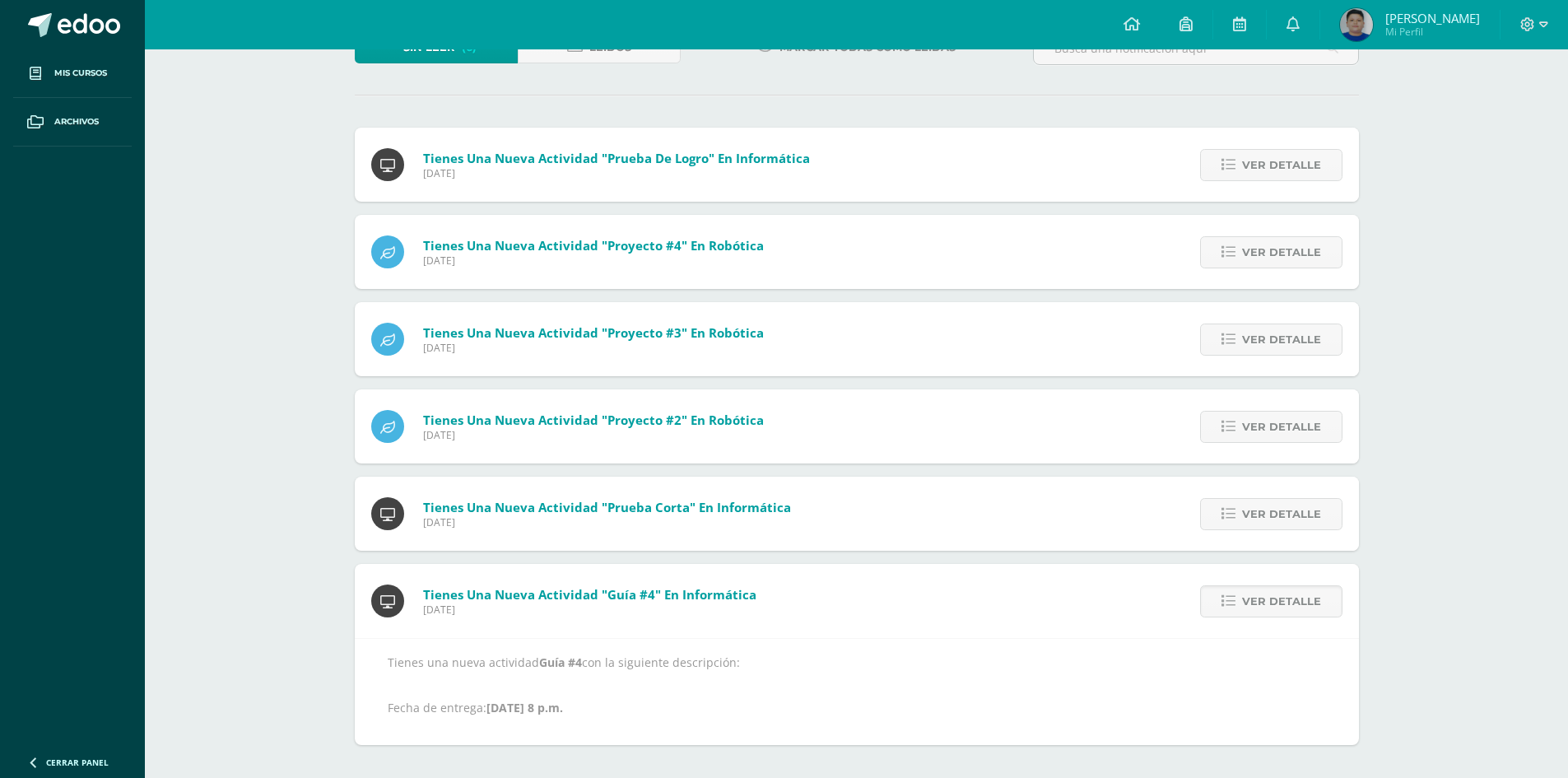
scroll to position [126, 0]
click at [1280, 513] on span "Ver detalle" at bounding box center [1282, 513] width 79 height 30
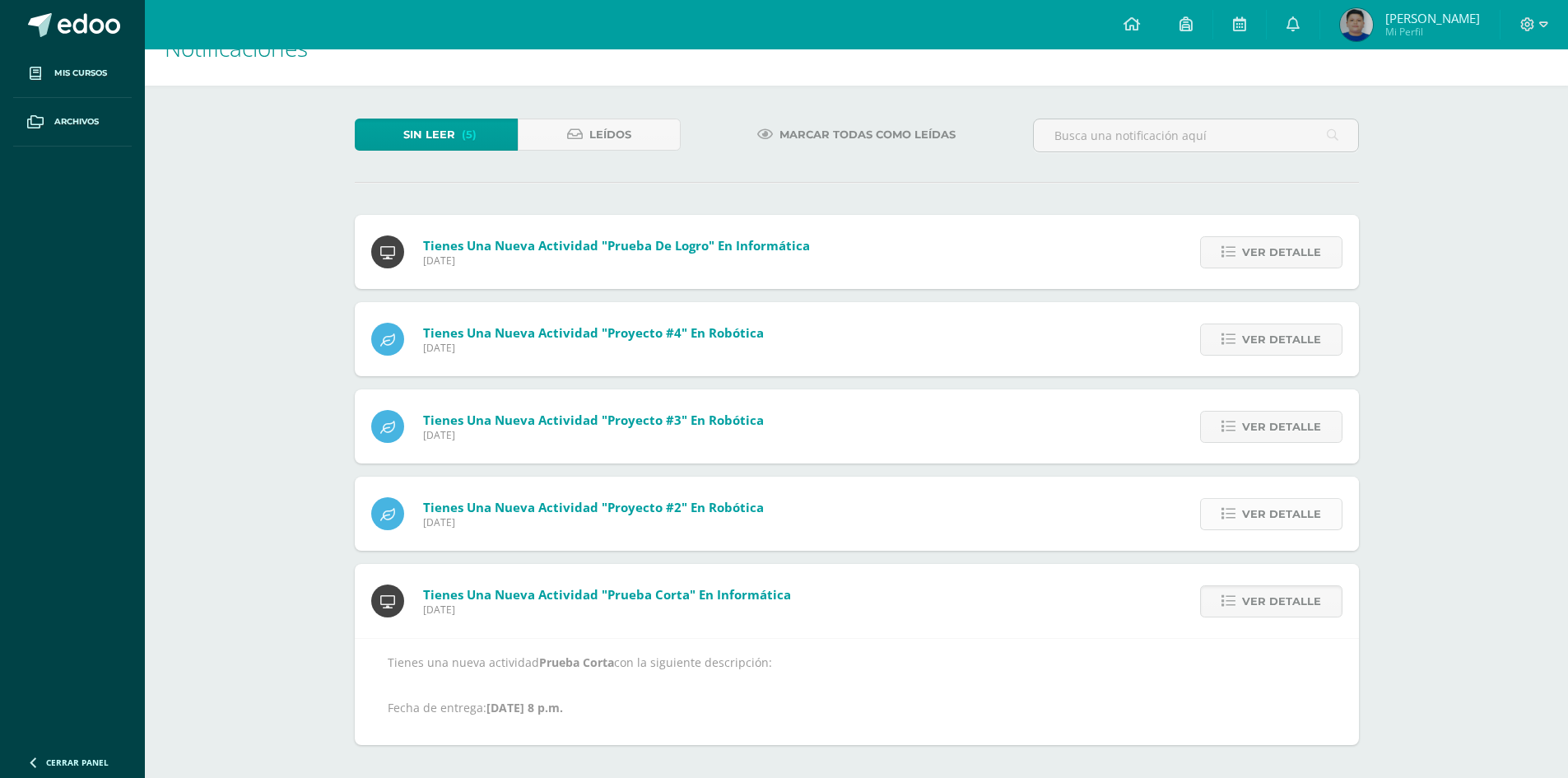
click at [1280, 508] on span "Ver detalle" at bounding box center [1282, 513] width 79 height 30
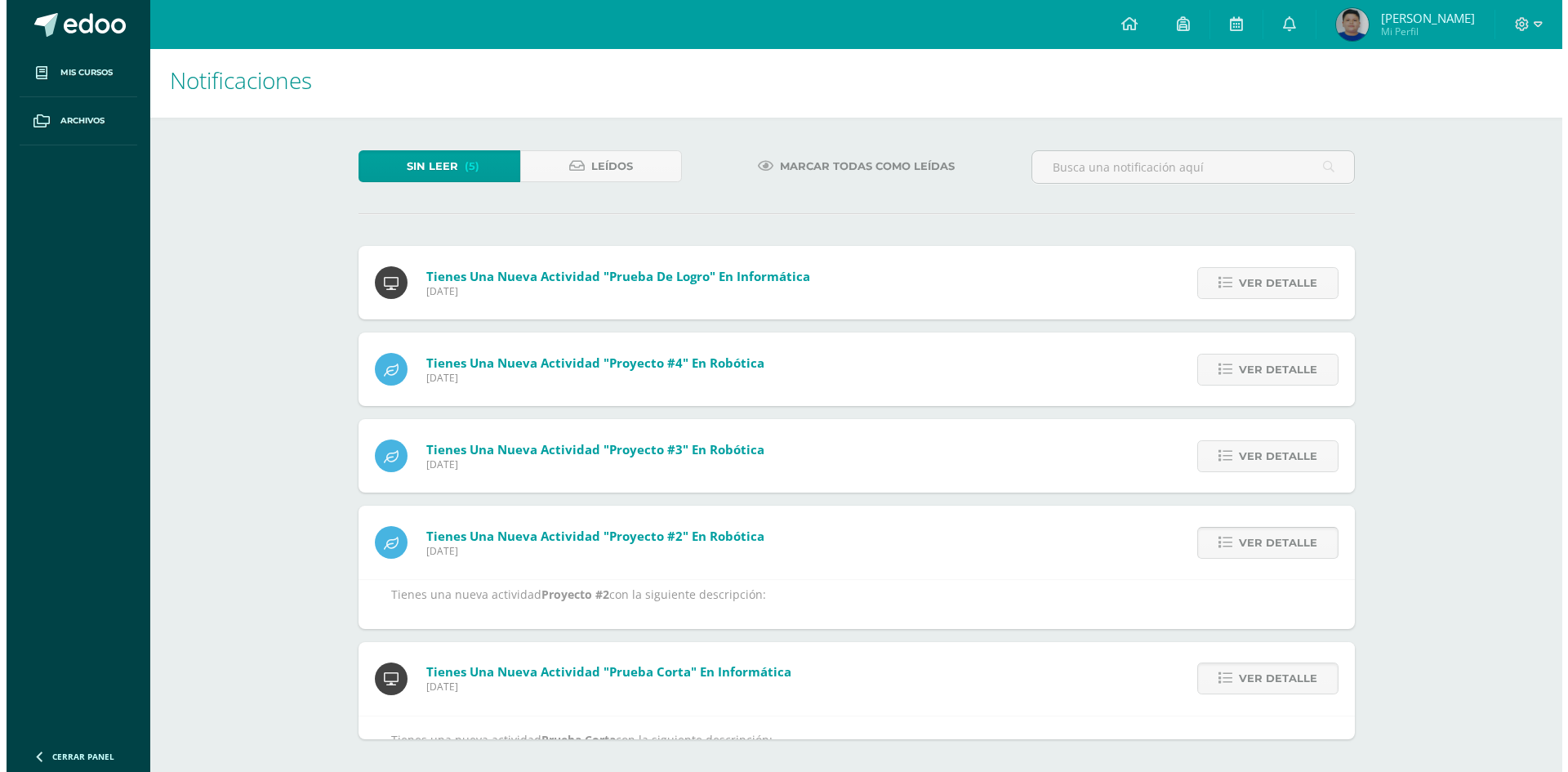
scroll to position [0, 0]
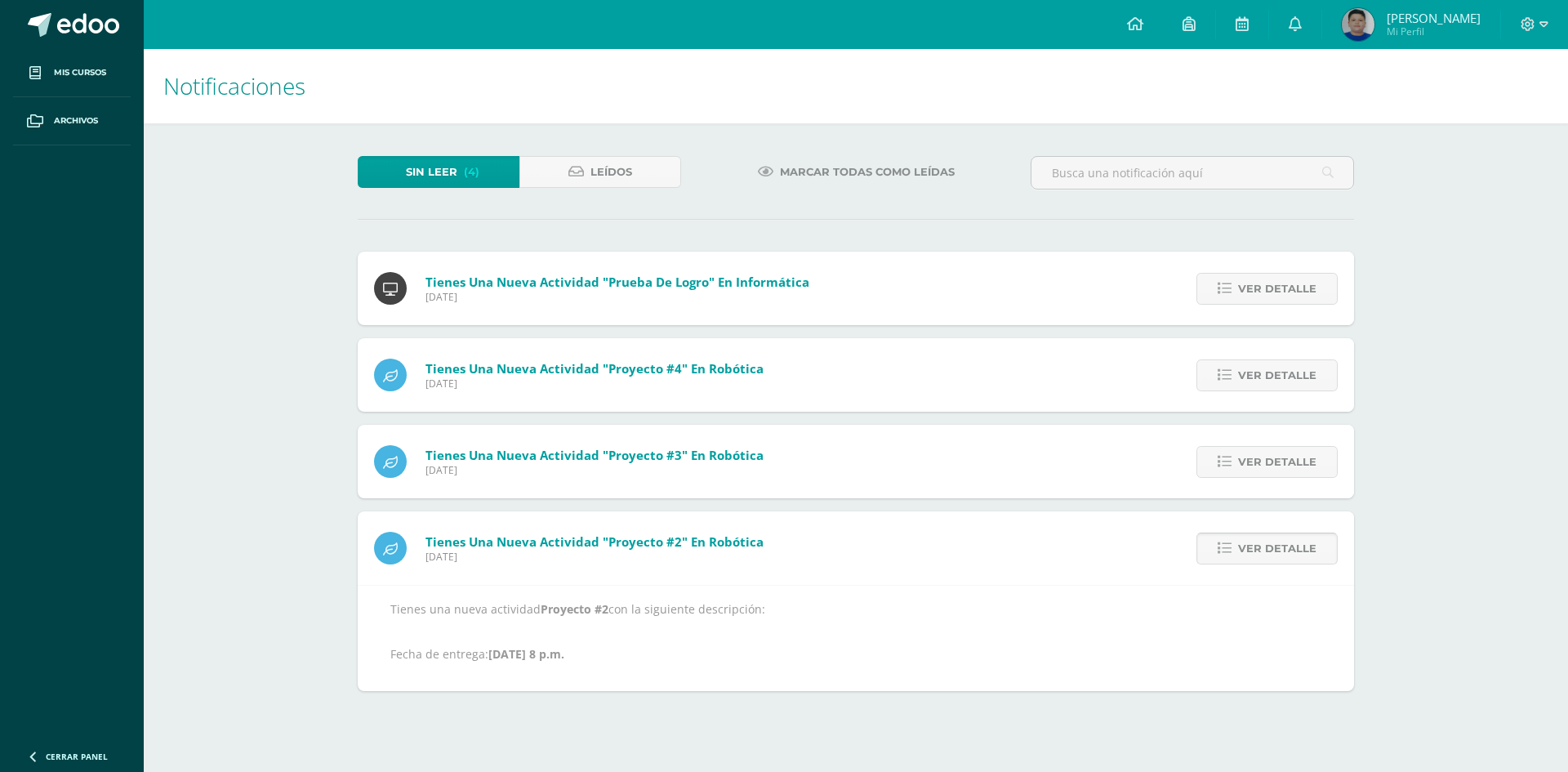
click at [1267, 549] on span "Ver detalle" at bounding box center [1278, 548] width 79 height 30
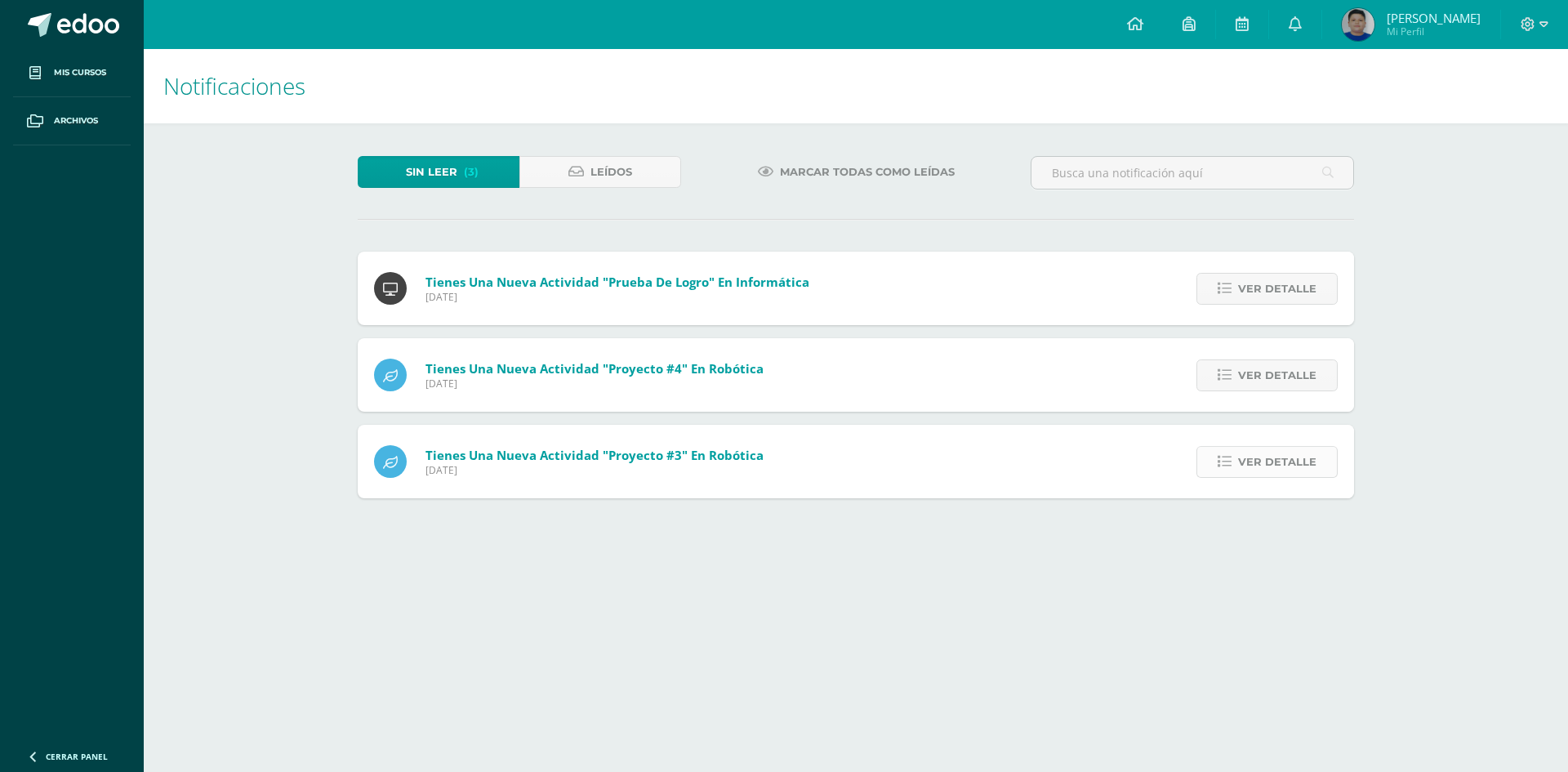
click at [1256, 457] on span "Ver detalle" at bounding box center [1278, 461] width 79 height 30
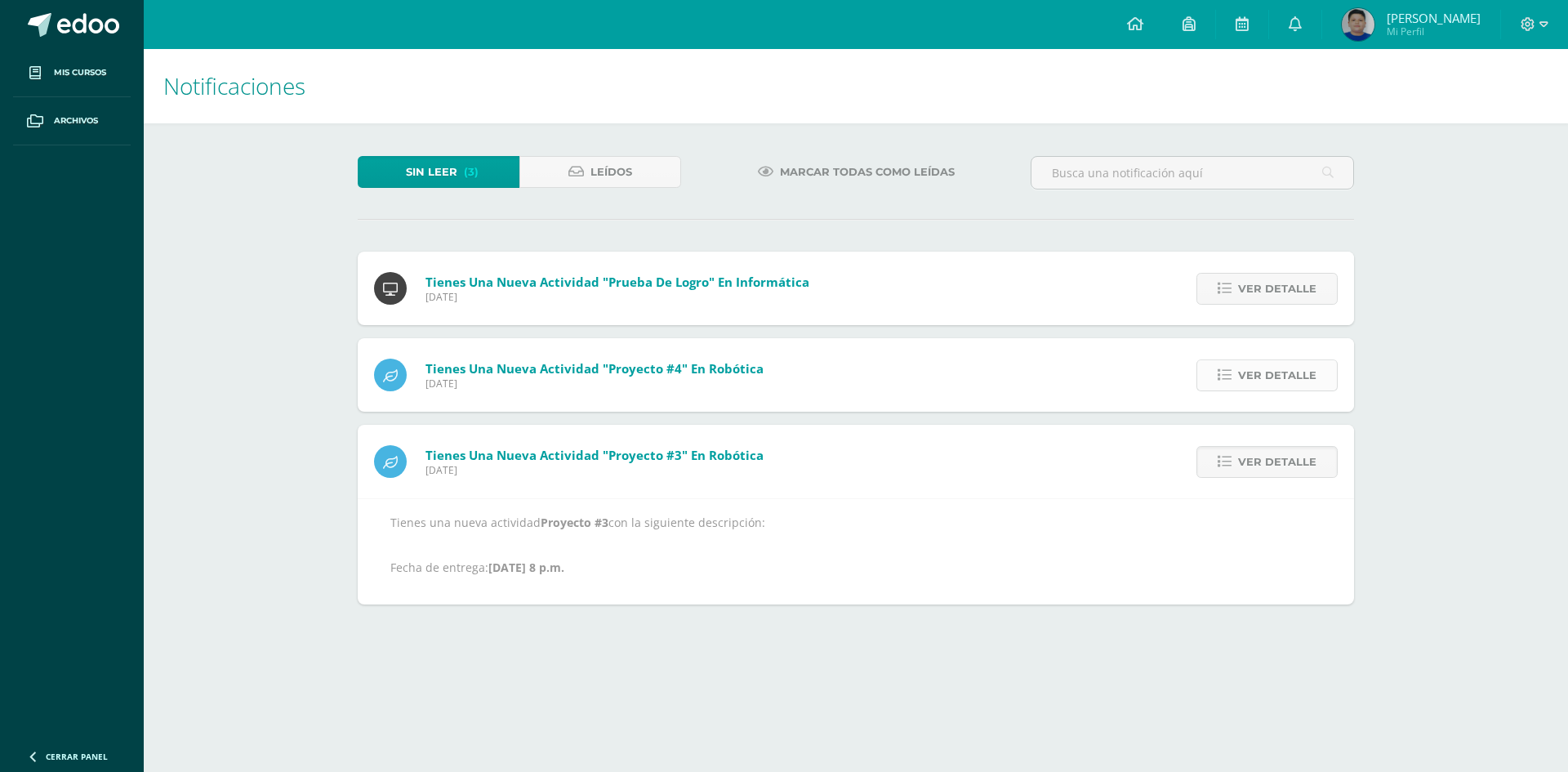
click at [1295, 366] on span "Ver detalle" at bounding box center [1278, 375] width 79 height 30
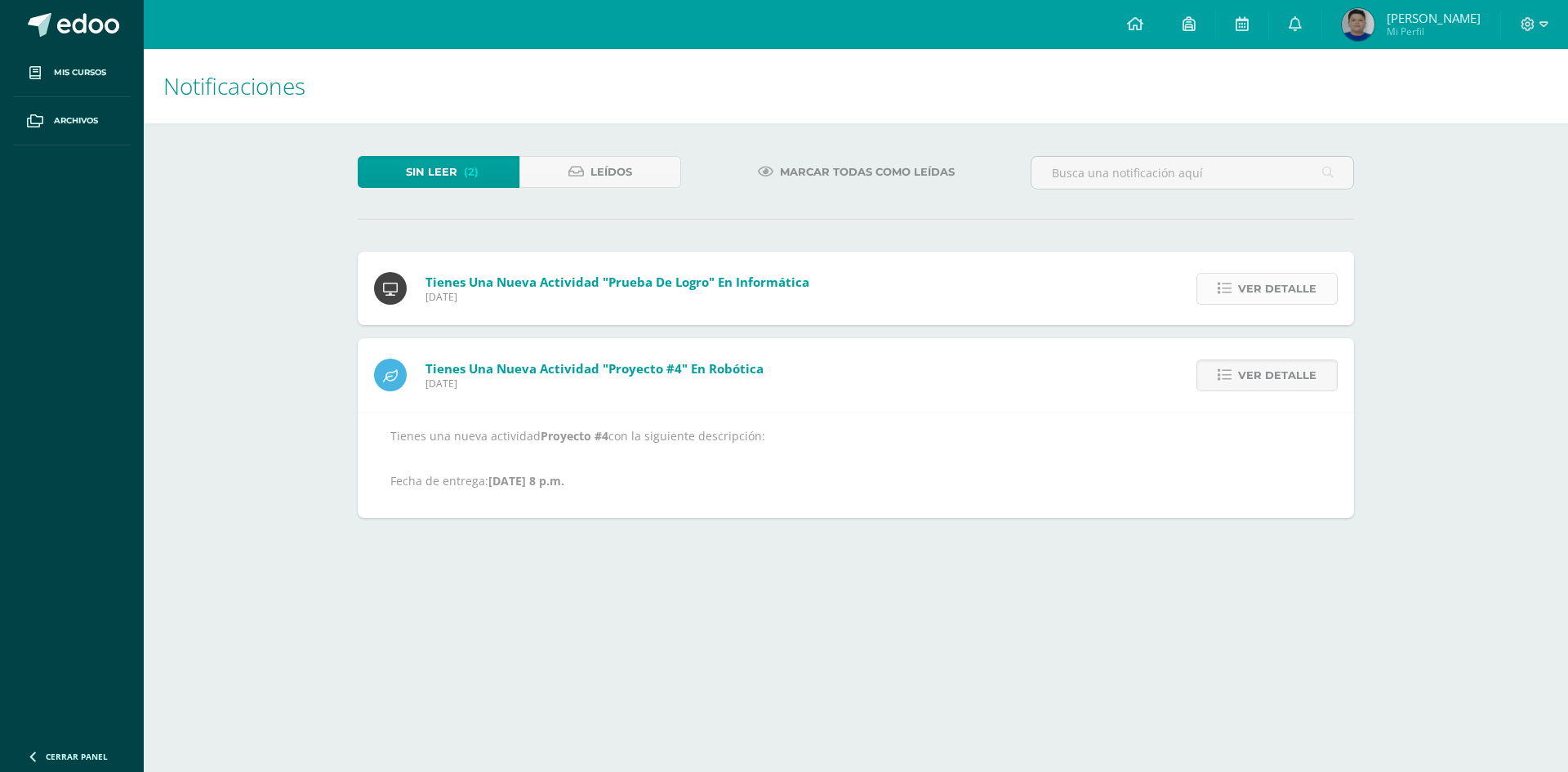
click at [1272, 286] on span "Ver detalle" at bounding box center [1278, 288] width 79 height 30
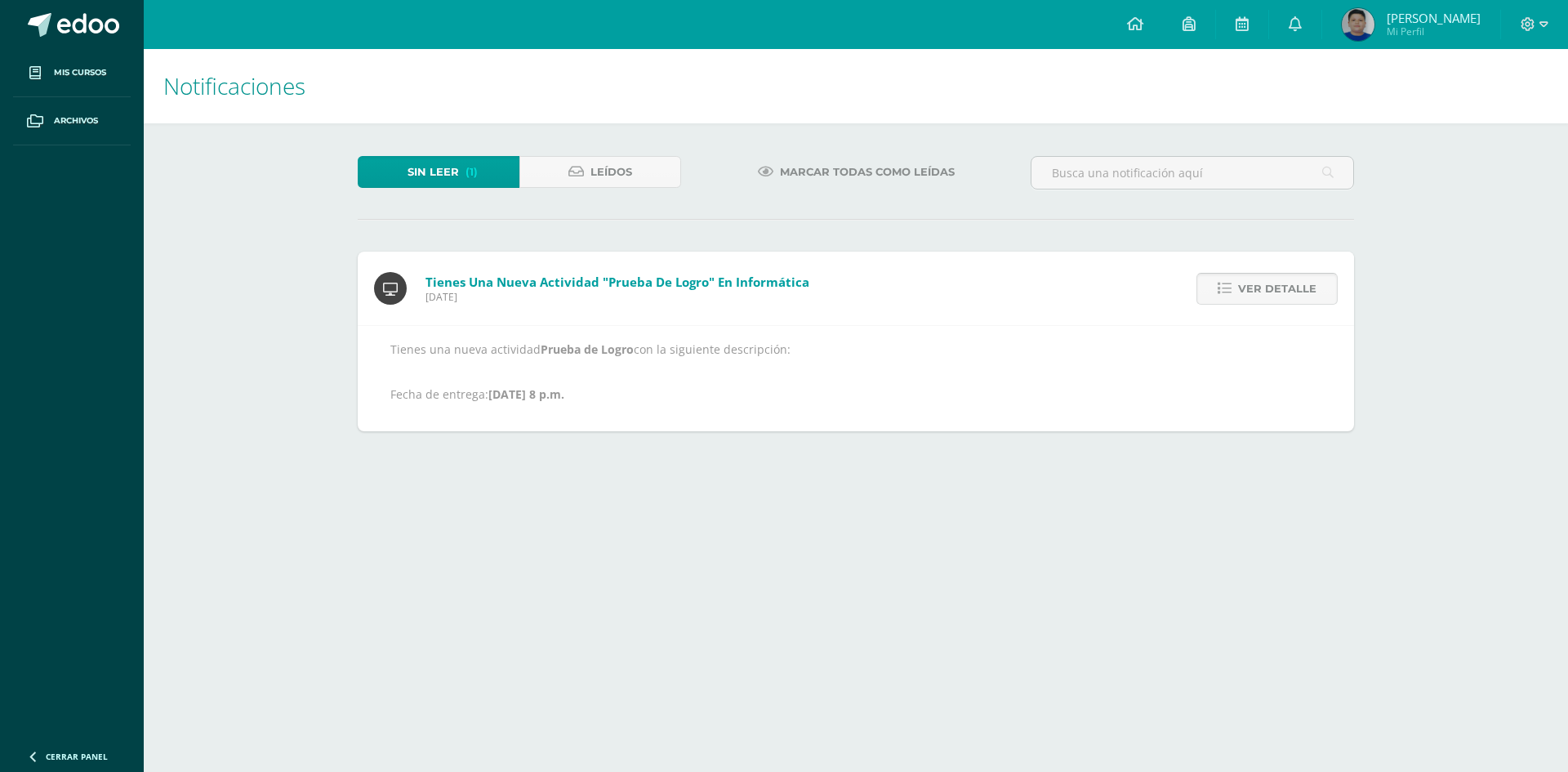
click at [1274, 293] on span "Ver detalle" at bounding box center [1278, 288] width 79 height 30
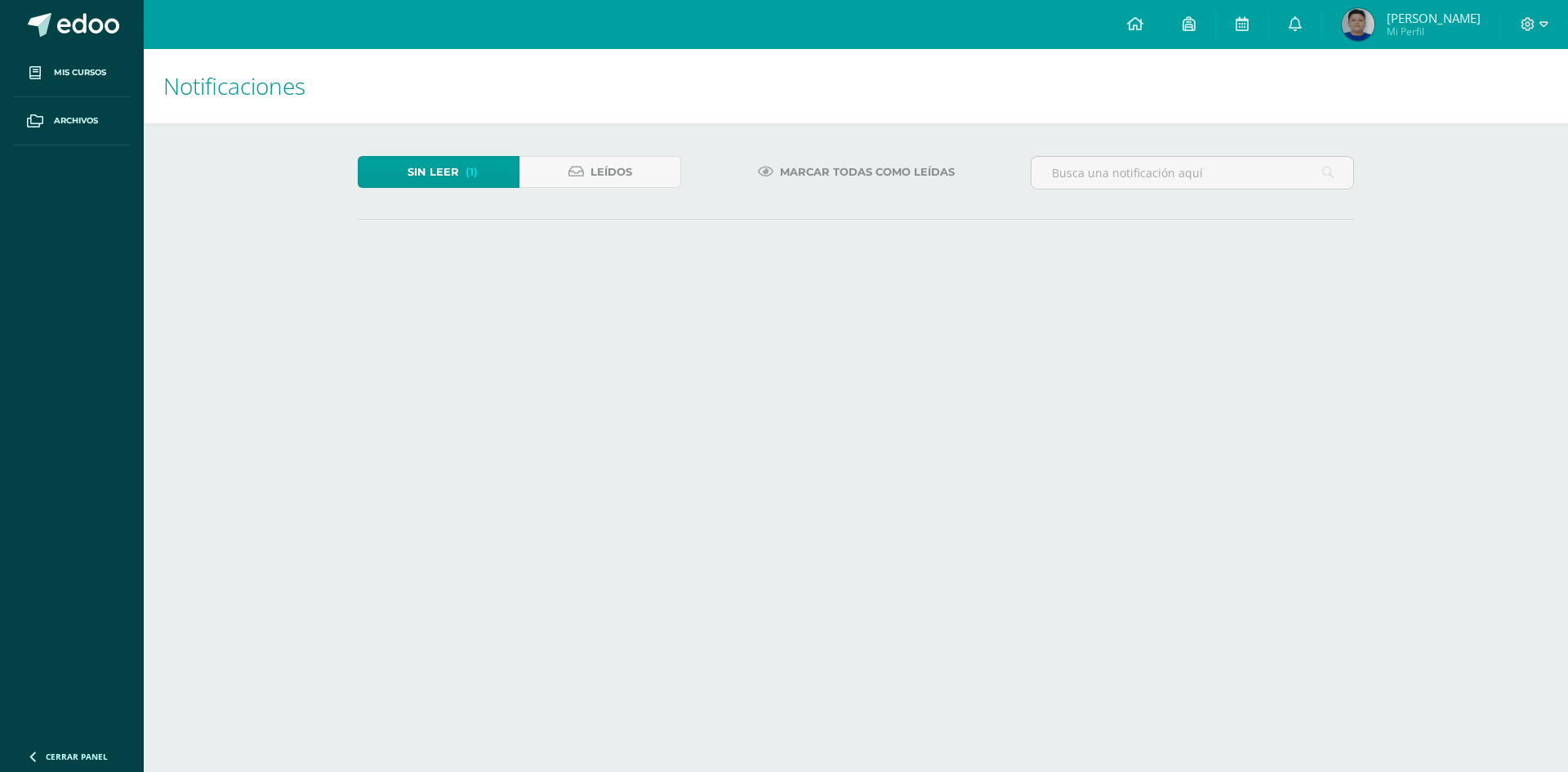
click at [0, 0] on h2 "No hay nuevas notificaciones" at bounding box center [0, 0] width 0 height 0
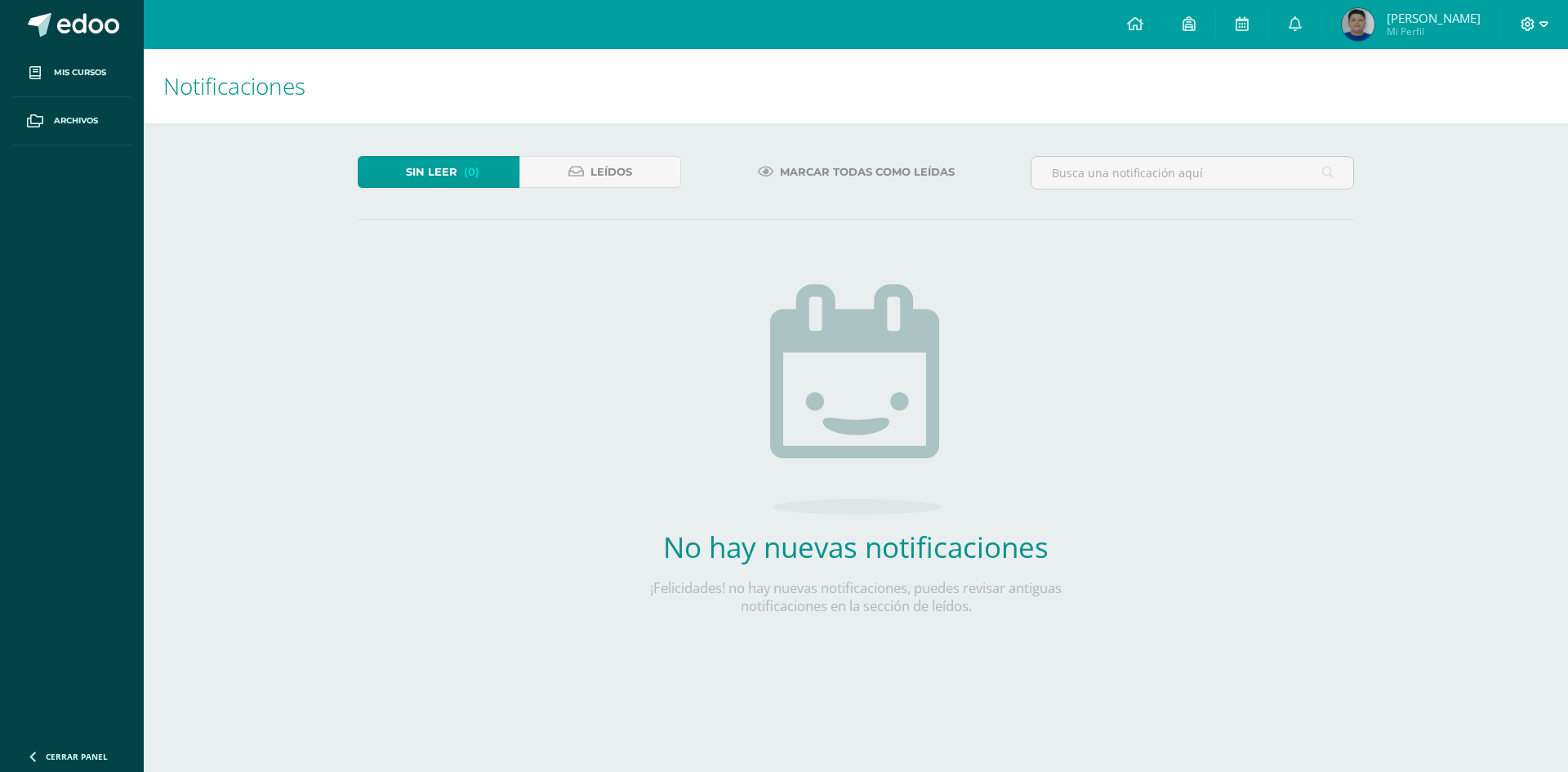
click at [1542, 25] on icon at bounding box center [1544, 24] width 9 height 6
drag, startPoint x: 1488, startPoint y: 111, endPoint x: 1476, endPoint y: 86, distance: 27.7
click at [1488, 111] on span "Cerrar sesión" at bounding box center [1493, 111] width 74 height 15
